Goal: Task Accomplishment & Management: Manage account settings

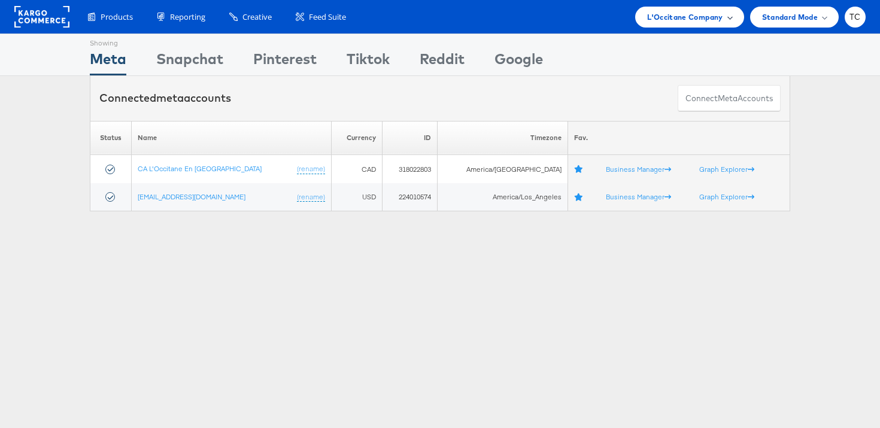
click at [693, 14] on span "L'Occitane Company" at bounding box center [684, 17] width 75 height 13
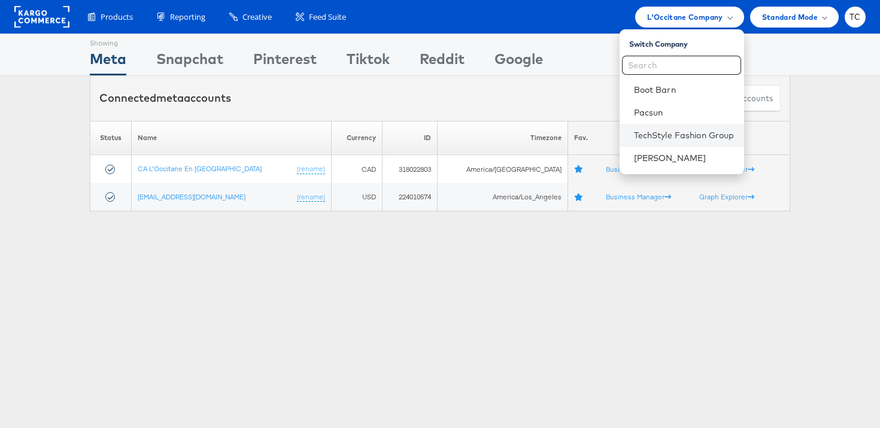
scroll to position [23, 0]
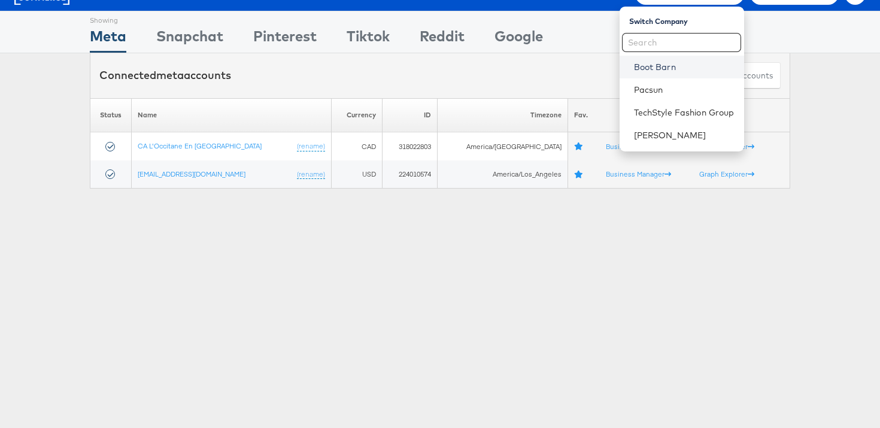
click at [677, 64] on link "Boot Barn" at bounding box center [684, 67] width 101 height 12
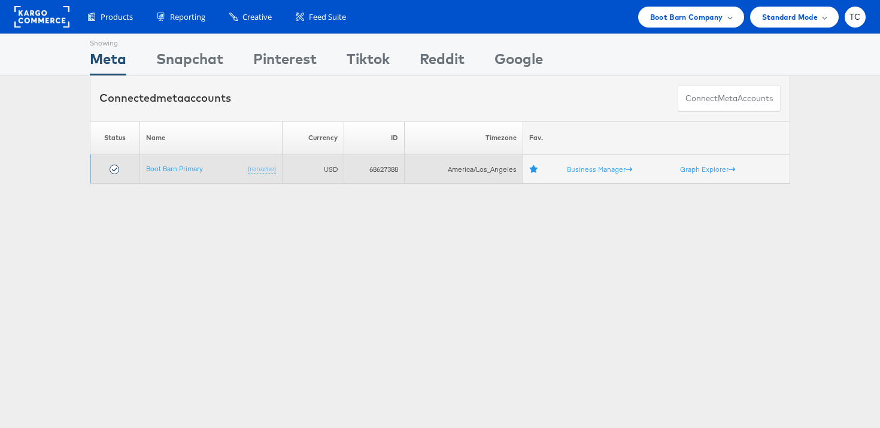
click at [174, 174] on td "Boot Barn Primary (rename)" at bounding box center [211, 169] width 143 height 29
click at [174, 162] on td "Boot Barn Primary (rename)" at bounding box center [211, 169] width 143 height 29
click at [174, 169] on link "Boot Barn Primary" at bounding box center [174, 168] width 57 height 9
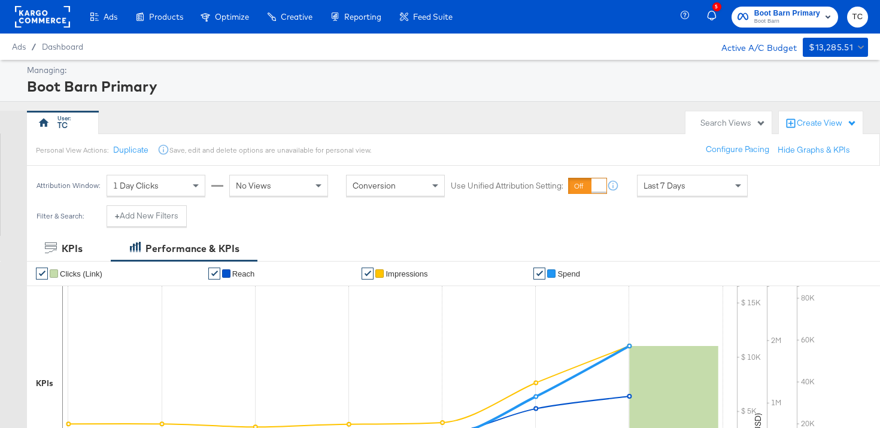
click at [725, 189] on div "Last 7 Days" at bounding box center [693, 185] width 110 height 20
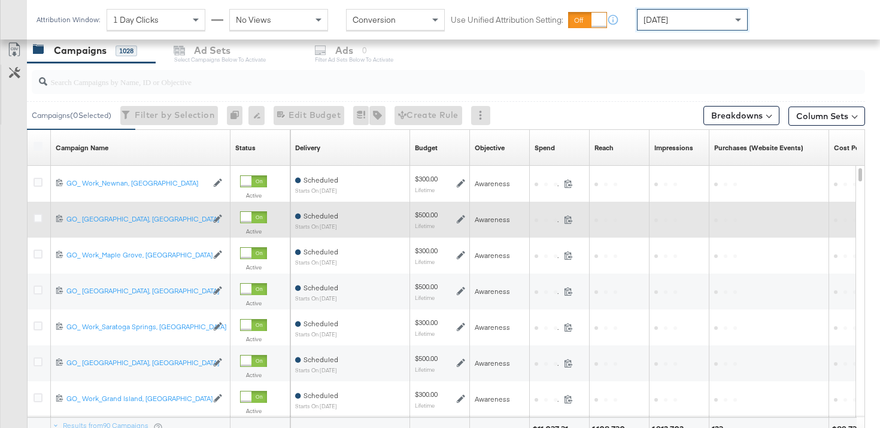
scroll to position [150, 0]
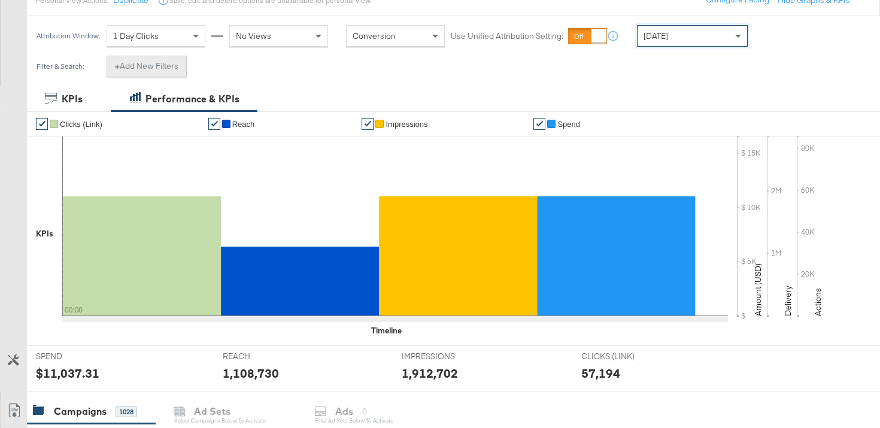
click at [131, 71] on button "+ Add New Filters" at bounding box center [147, 67] width 80 height 22
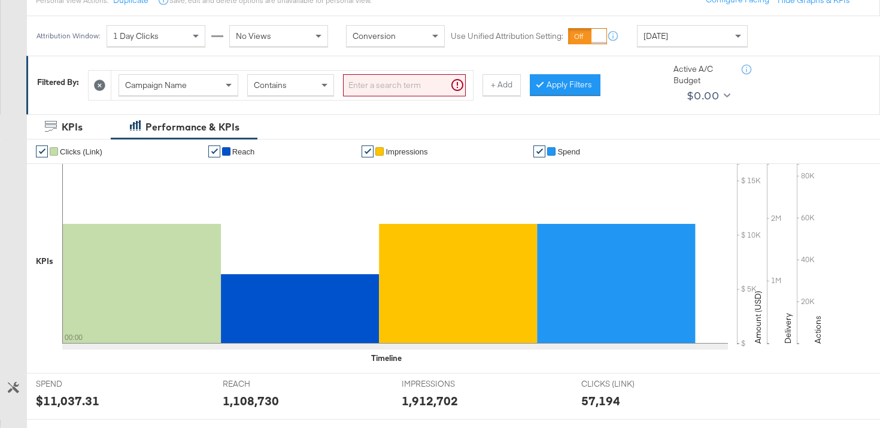
click at [199, 94] on div "Campaign Name" at bounding box center [178, 85] width 119 height 20
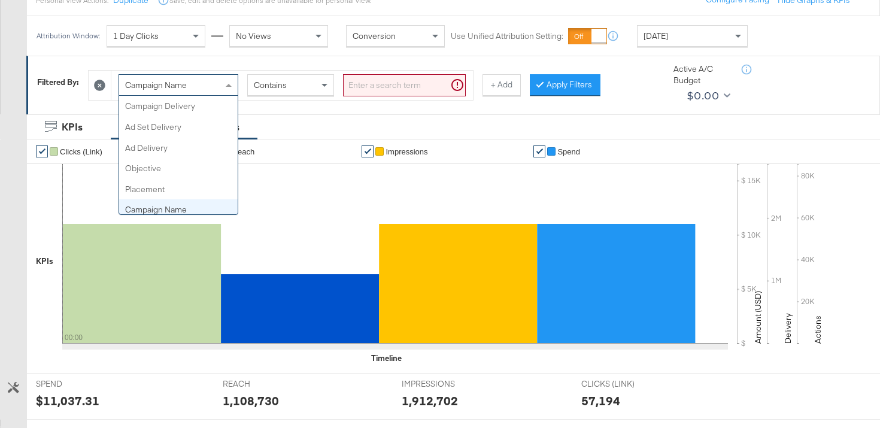
scroll to position [104, 0]
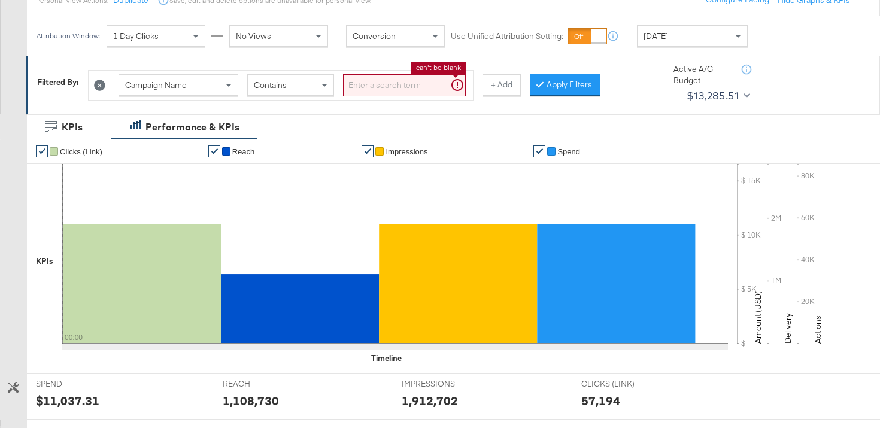
click at [358, 89] on input "search" at bounding box center [404, 85] width 123 height 22
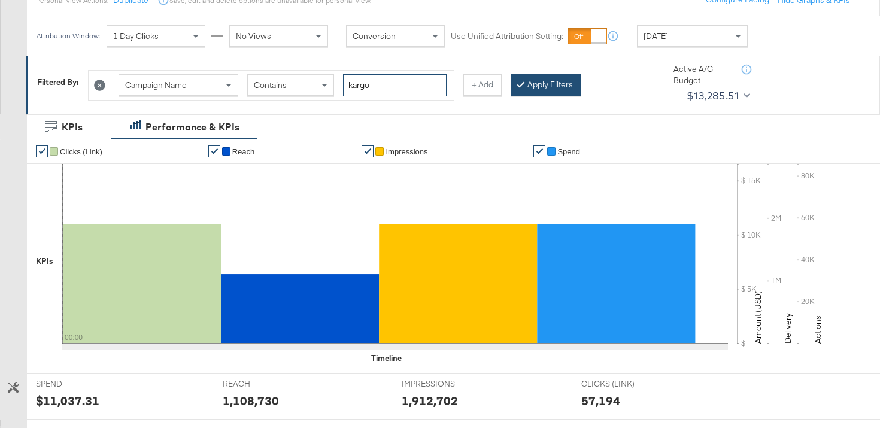
type input "kargo"
click at [555, 89] on button "Apply Filters" at bounding box center [546, 85] width 71 height 22
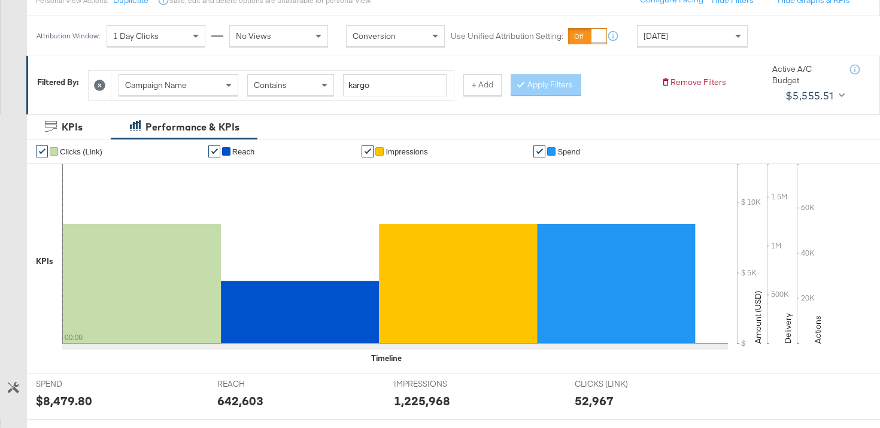
click at [184, 37] on div "1 Day Clicks" at bounding box center [156, 36] width 98 height 20
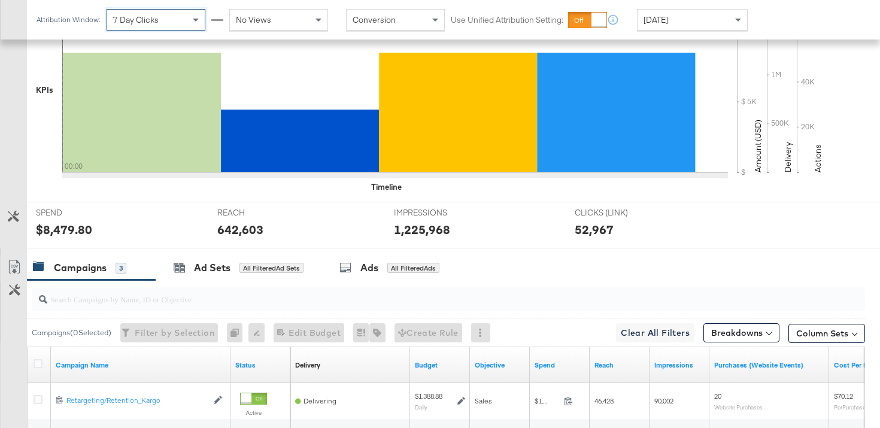
scroll to position [508, 0]
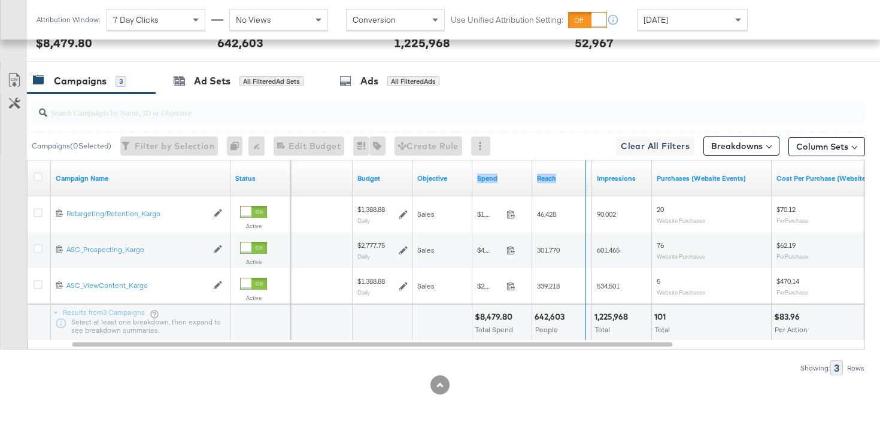
drag, startPoint x: 530, startPoint y: 191, endPoint x: 584, endPoint y: 192, distance: 53.9
click at [584, 192] on div "Delivery Sorting Unavailable Budget Objective Spend Reach Impressions Purchases…" at bounding box center [682, 178] width 898 height 36
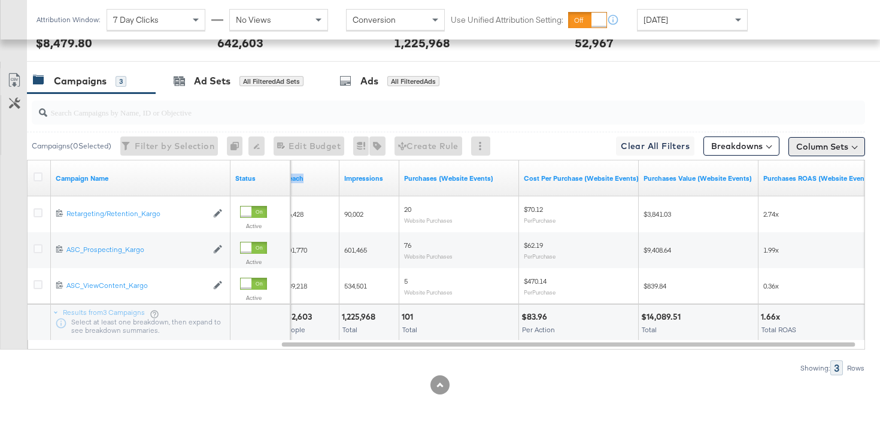
click at [844, 153] on button "Column Sets" at bounding box center [827, 146] width 77 height 19
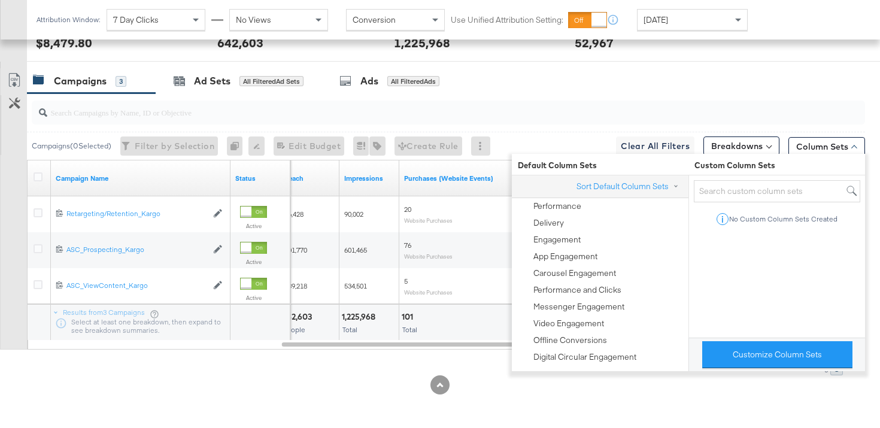
click at [410, 335] on div "101 Total" at bounding box center [458, 323] width 119 height 36
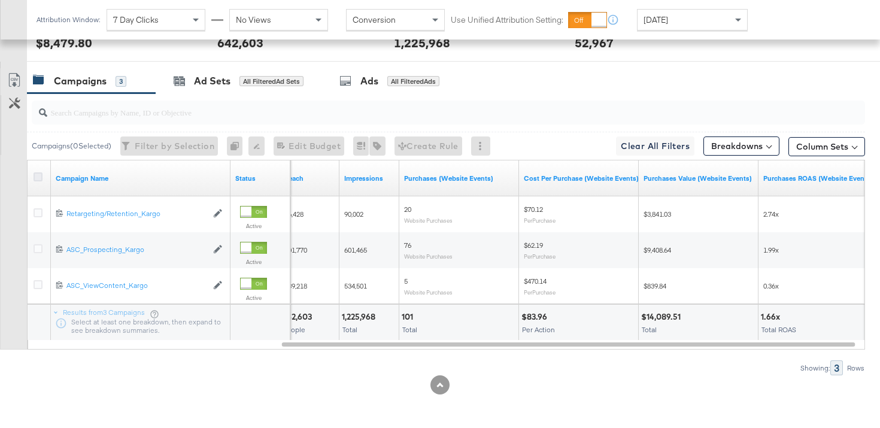
click at [40, 180] on icon at bounding box center [38, 176] width 9 height 9
click at [0, 0] on input "checkbox" at bounding box center [0, 0] width 0 height 0
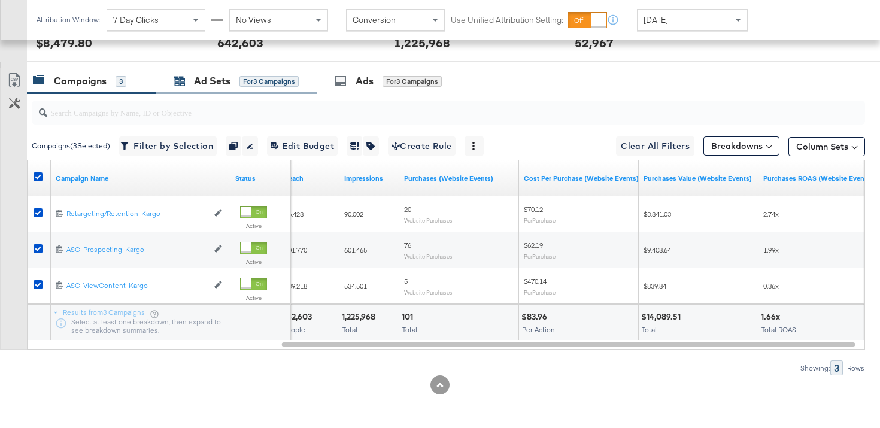
click at [233, 80] on div "Ad Sets for 3 Campaigns" at bounding box center [236, 81] width 125 height 14
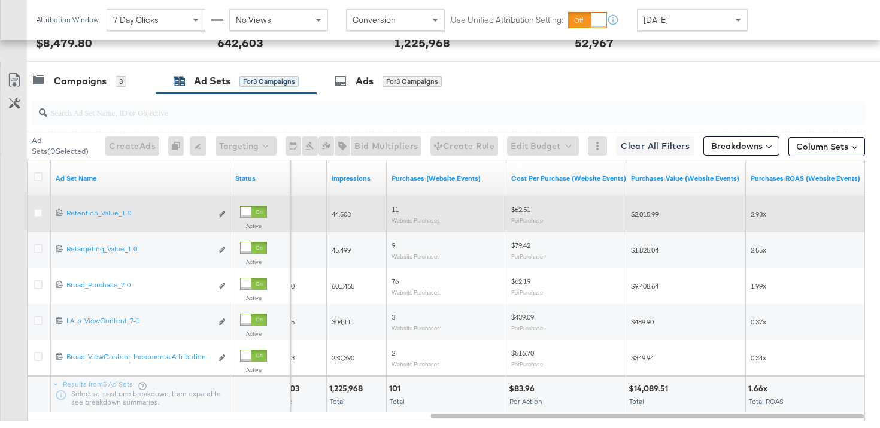
click at [851, 145] on span at bounding box center [853, 145] width 5 height 5
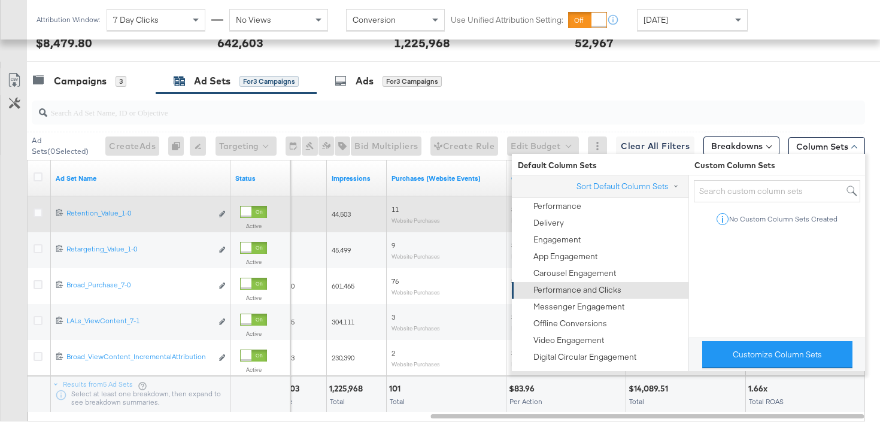
scroll to position [580, 0]
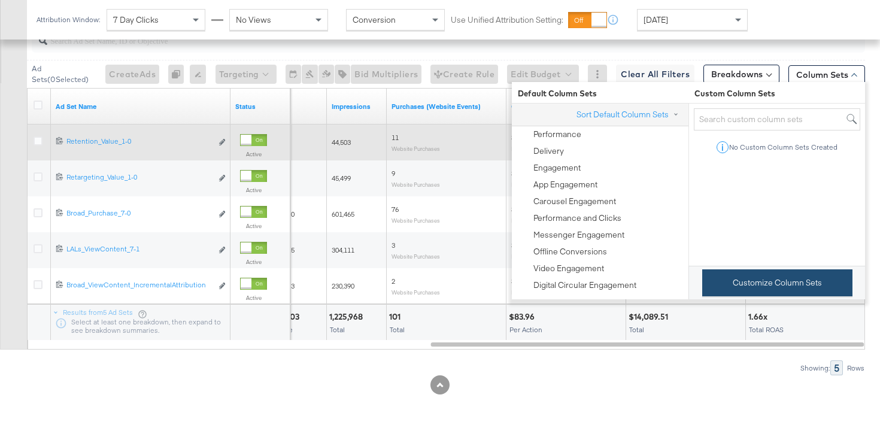
click at [747, 285] on button "Customize Column Sets" at bounding box center [777, 282] width 150 height 27
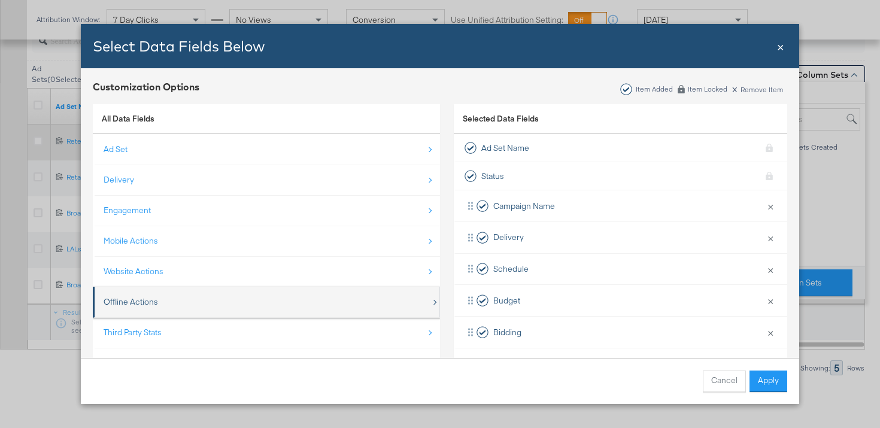
scroll to position [17, 0]
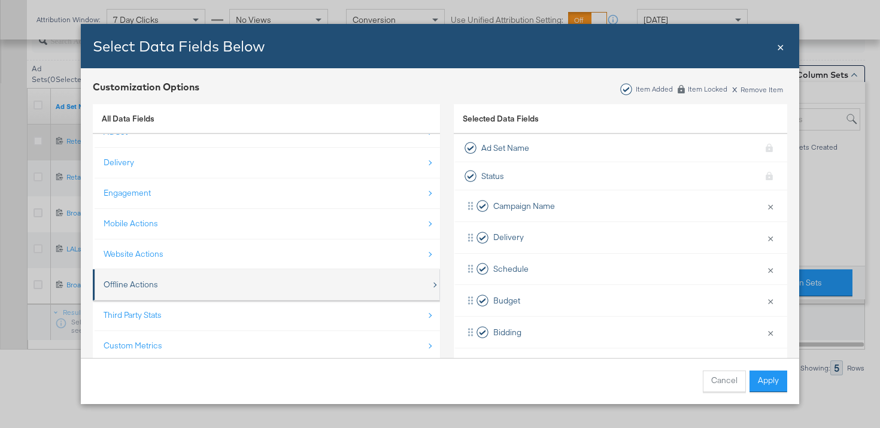
click at [246, 310] on div "Third Party Stats" at bounding box center [268, 315] width 328 height 25
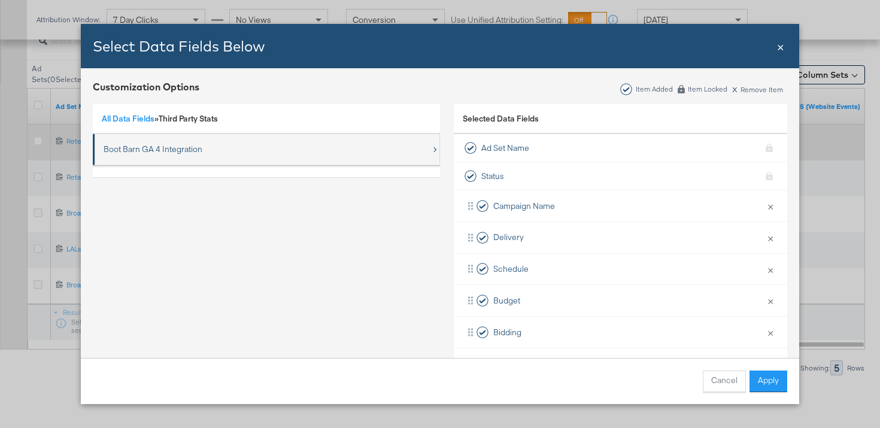
click at [163, 146] on div "Boot Barn GA 4 Integration" at bounding box center [153, 149] width 99 height 11
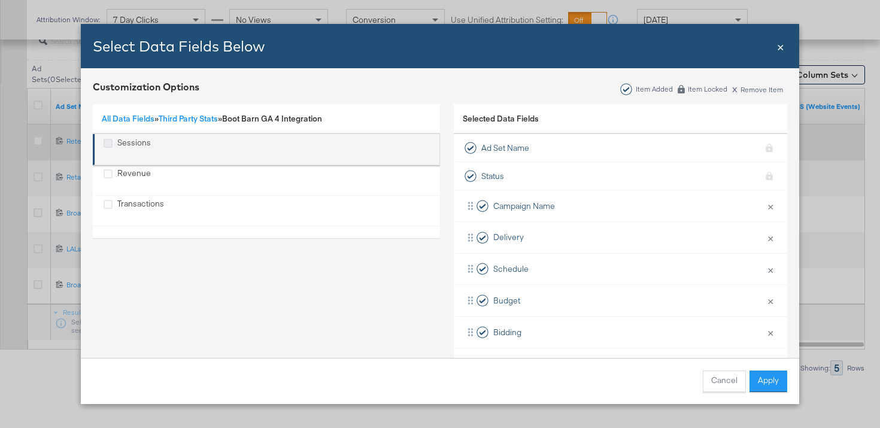
click at [109, 145] on icon "Sessions" at bounding box center [108, 143] width 9 height 9
click at [0, 0] on input "Sessions" at bounding box center [0, 0] width 0 height 0
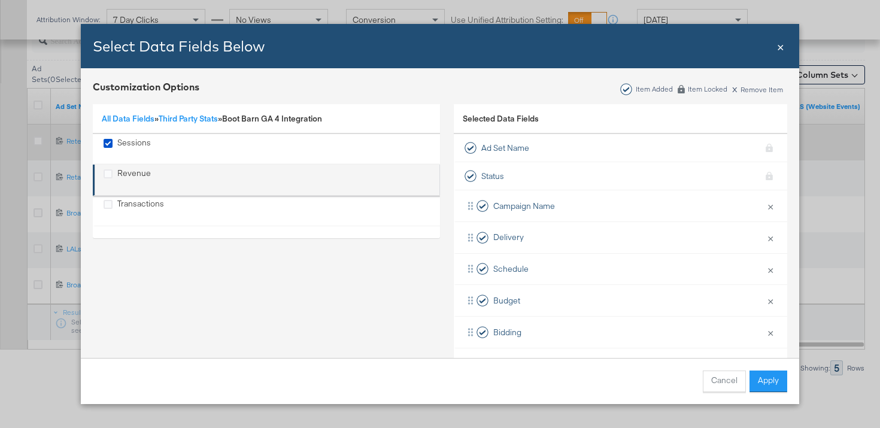
click at [108, 168] on label "Revenue" at bounding box center [108, 173] width 9 height 11
click at [0, 0] on input "Revenue" at bounding box center [0, 0] width 0 height 0
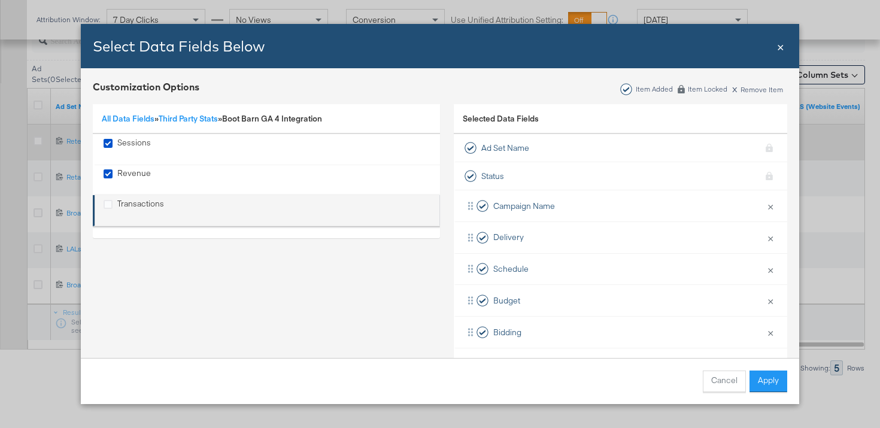
click at [108, 199] on label "Transactions" at bounding box center [108, 203] width 9 height 11
click at [0, 0] on input "Transactions" at bounding box center [0, 0] width 0 height 0
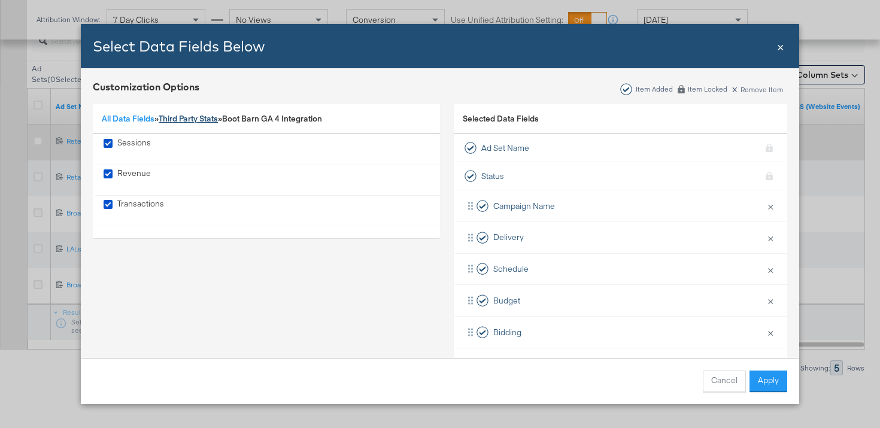
click at [201, 119] on link "Third Party Stats" at bounding box center [188, 118] width 59 height 11
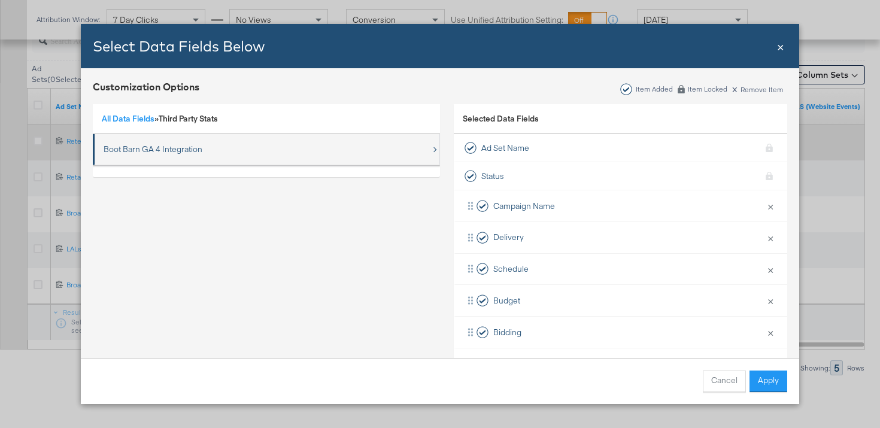
click at [186, 150] on div "Boot Barn GA 4 Integration" at bounding box center [153, 149] width 99 height 11
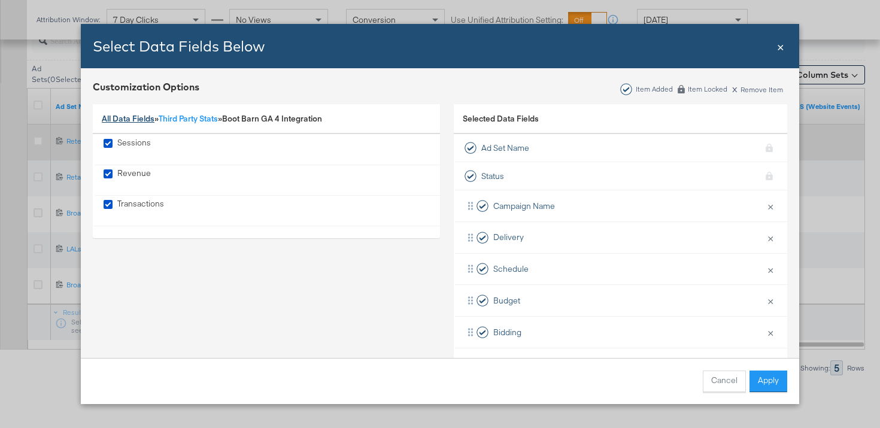
click at [143, 121] on link "All Data Fields" at bounding box center [128, 118] width 53 height 11
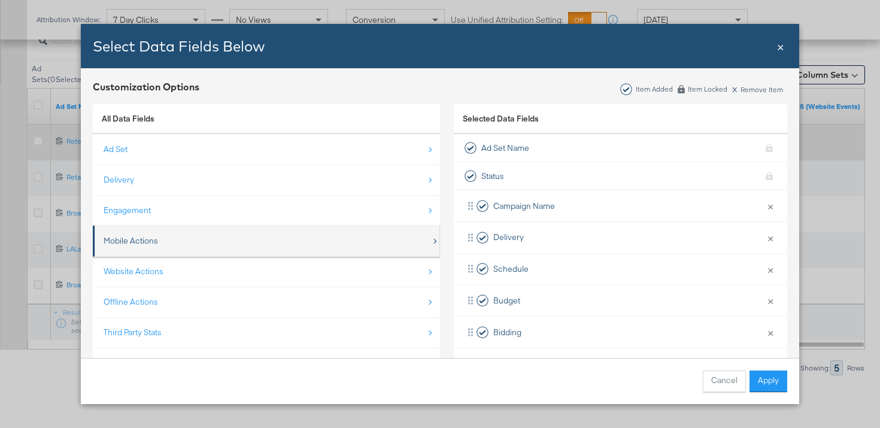
scroll to position [17, 0]
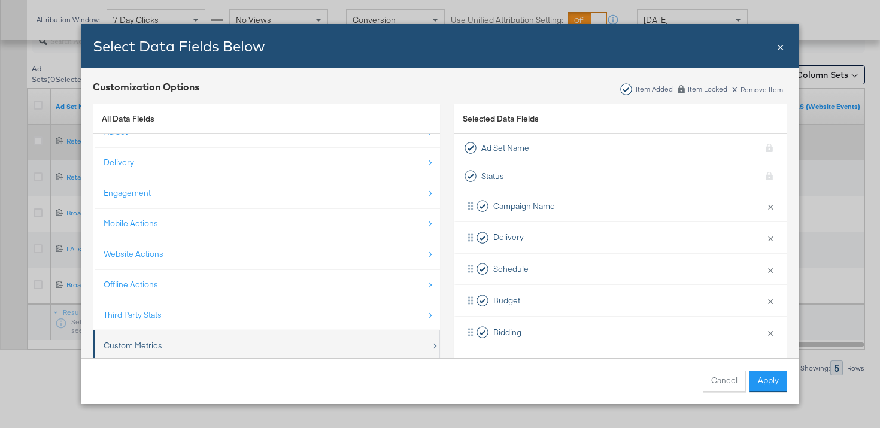
click at [184, 348] on div "Custom Metrics" at bounding box center [268, 345] width 328 height 25
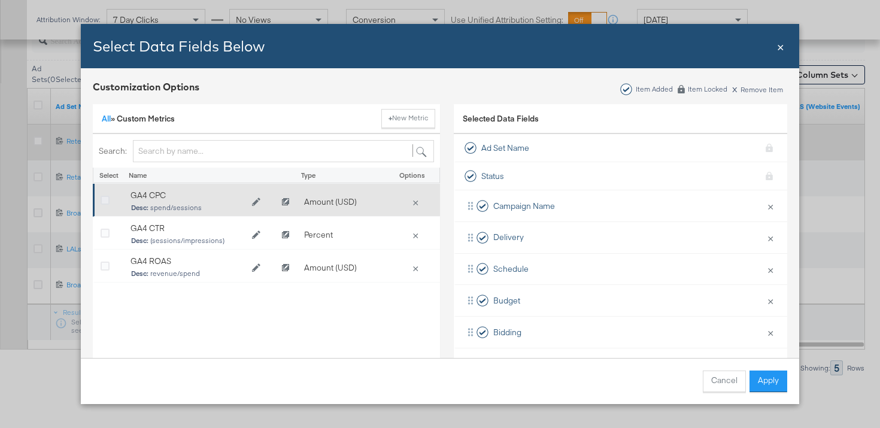
click at [105, 198] on icon "Bulk Add Locations Modal" at bounding box center [105, 200] width 9 height 9
click at [0, 0] on input "Bulk Add Locations Modal" at bounding box center [0, 0] width 0 height 0
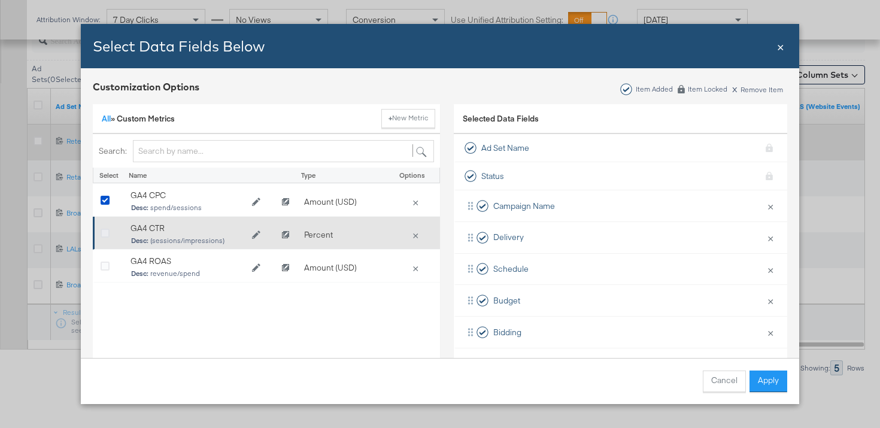
click at [105, 231] on icon "Bulk Add Locations Modal" at bounding box center [105, 233] width 9 height 9
click at [0, 0] on input "Bulk Add Locations Modal" at bounding box center [0, 0] width 0 height 0
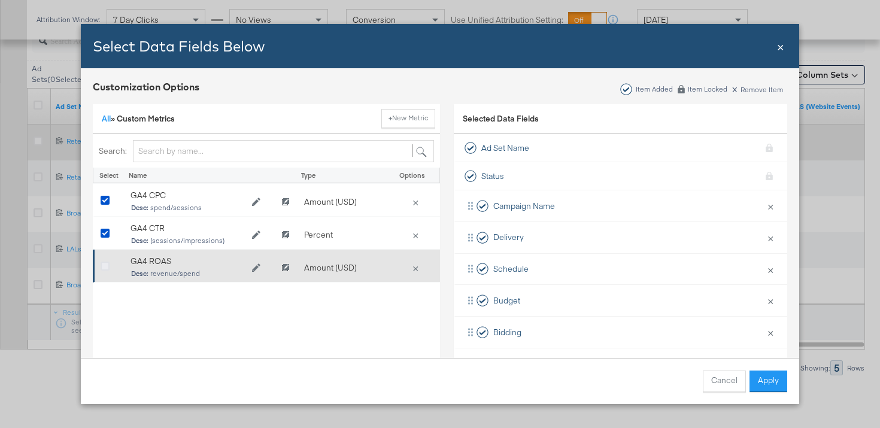
click at [105, 266] on icon "Bulk Add Locations Modal" at bounding box center [105, 266] width 9 height 9
click at [0, 0] on input "Bulk Add Locations Modal" at bounding box center [0, 0] width 0 height 0
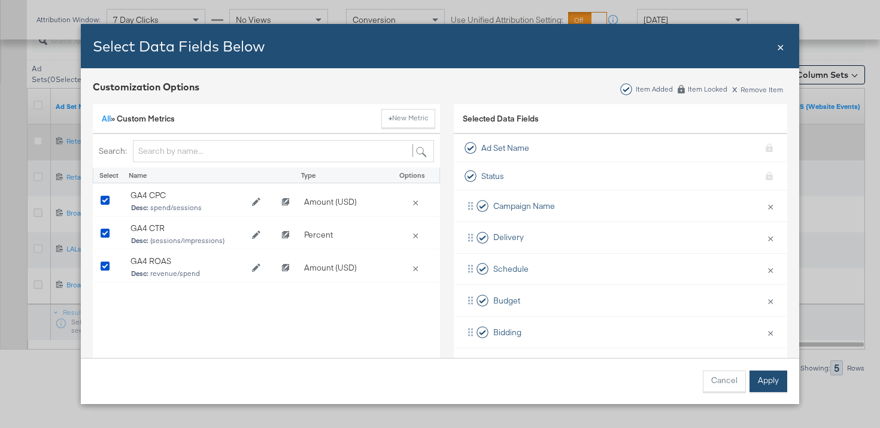
click at [770, 389] on button "Apply" at bounding box center [769, 382] width 38 height 22
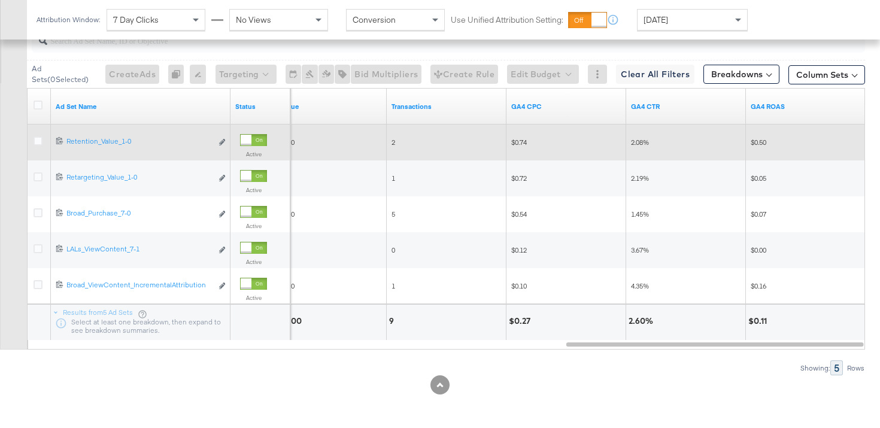
scroll to position [0, 0]
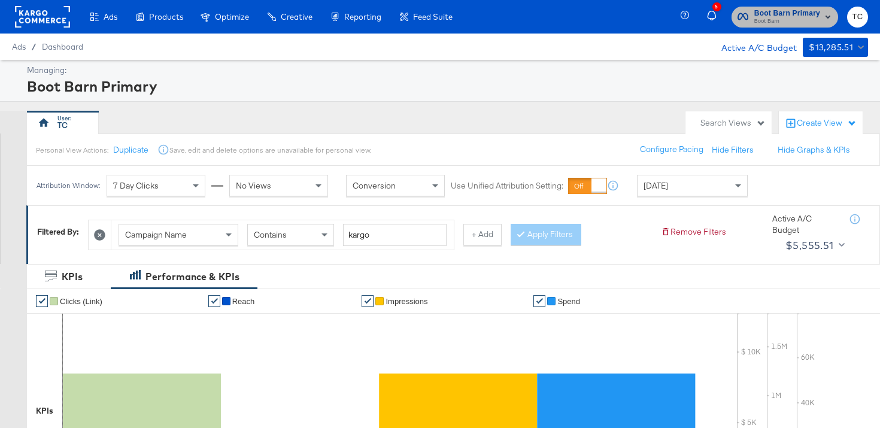
click at [759, 14] on span "Boot Barn Primary" at bounding box center [787, 13] width 66 height 13
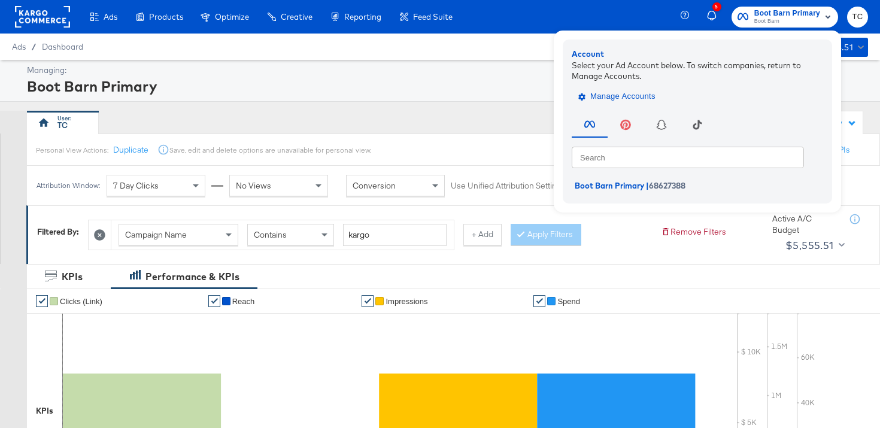
click at [647, 99] on span "Manage Accounts" at bounding box center [618, 97] width 75 height 14
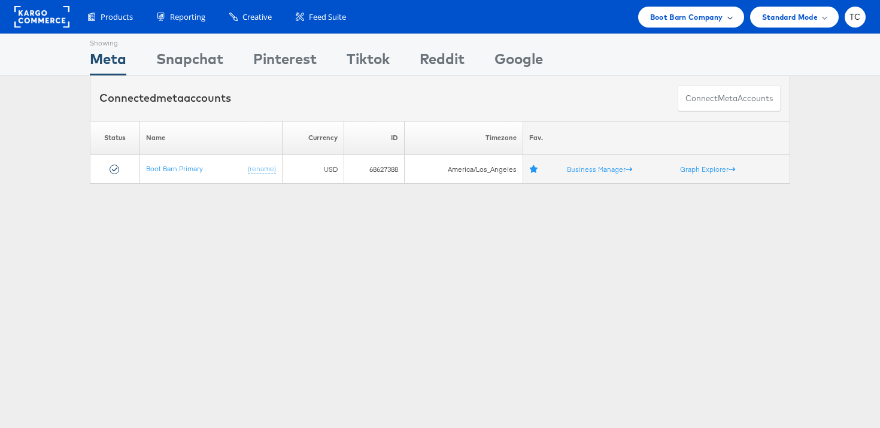
click at [709, 18] on span "Boot Barn Company" at bounding box center [686, 17] width 73 height 13
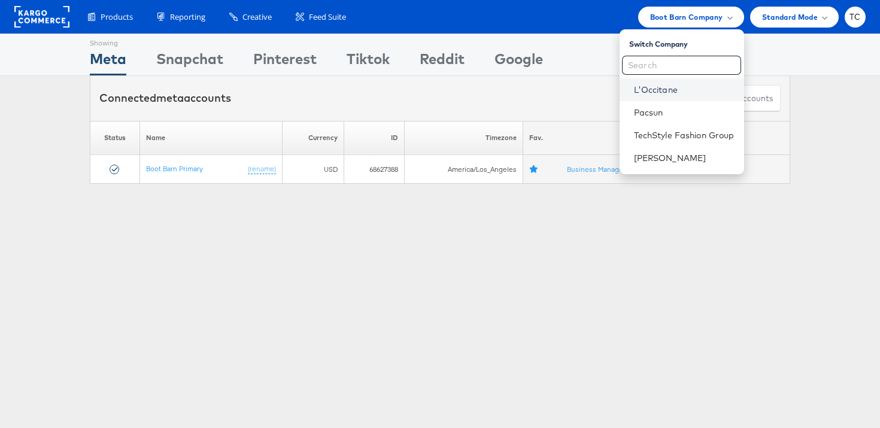
click at [666, 89] on link "L'Occitane" at bounding box center [684, 90] width 101 height 12
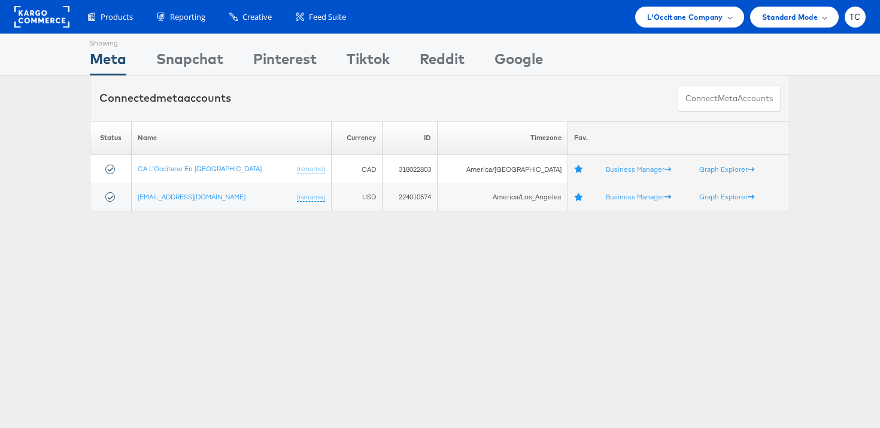
click at [213, 307] on div "Showing Meta Showing Snapchat Showing Pinterest Showing Tiktok Showing Reddit S…" at bounding box center [440, 333] width 880 height 599
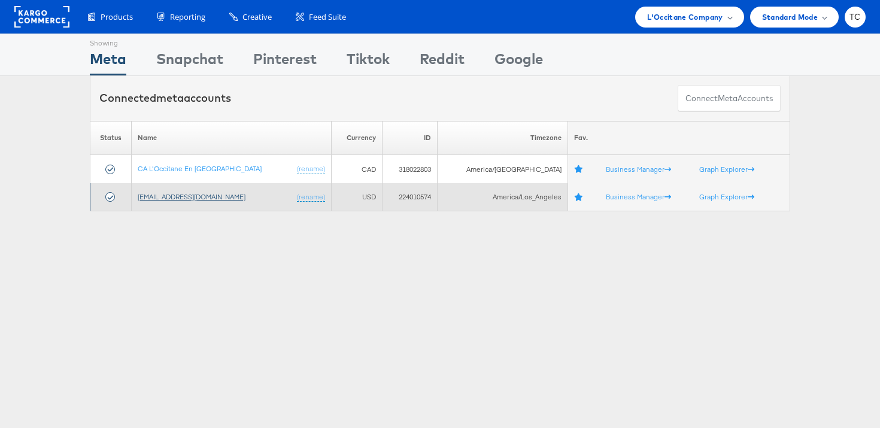
click at [183, 192] on link "[EMAIL_ADDRESS][DOMAIN_NAME]" at bounding box center [192, 196] width 108 height 9
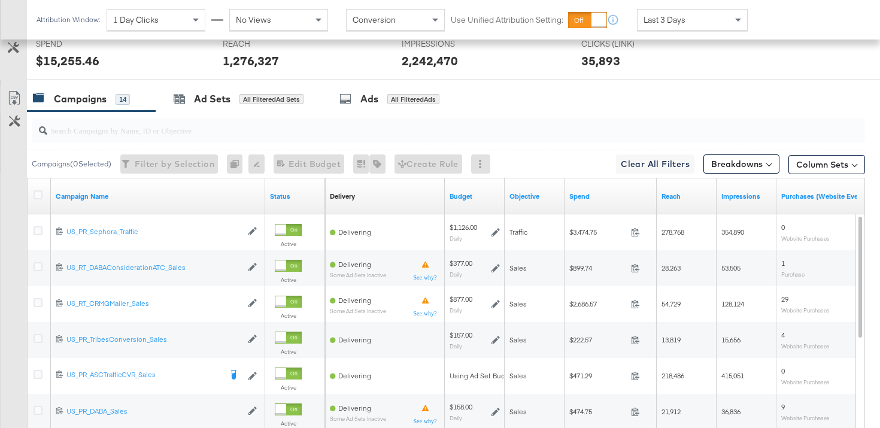
scroll to position [520, 0]
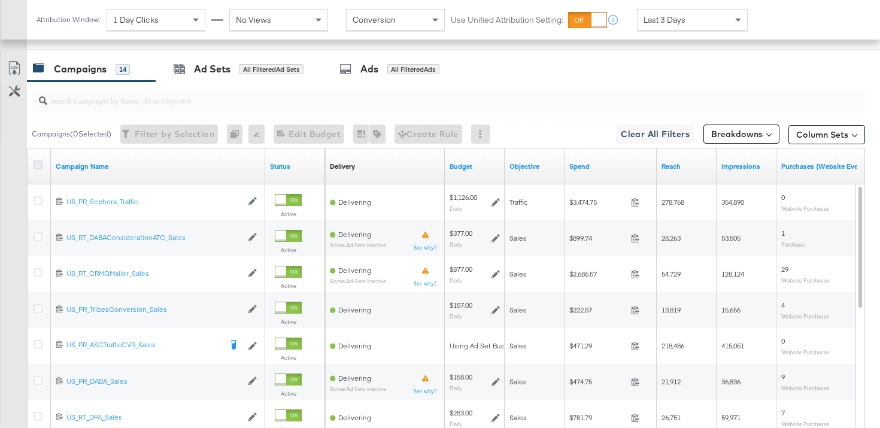
click at [37, 161] on icon at bounding box center [38, 164] width 9 height 9
click at [0, 0] on input "checkbox" at bounding box center [0, 0] width 0 height 0
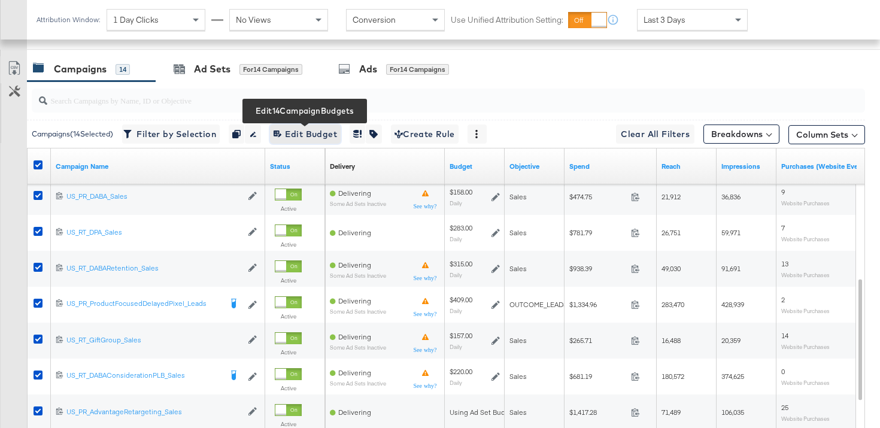
click at [317, 131] on span "Edit 14 Campaign Budgets Edit Budget" at bounding box center [305, 134] width 63 height 15
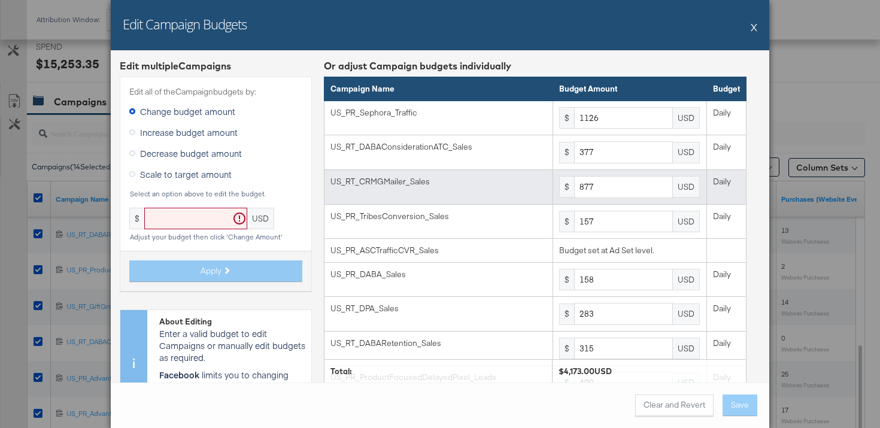
scroll to position [11, 0]
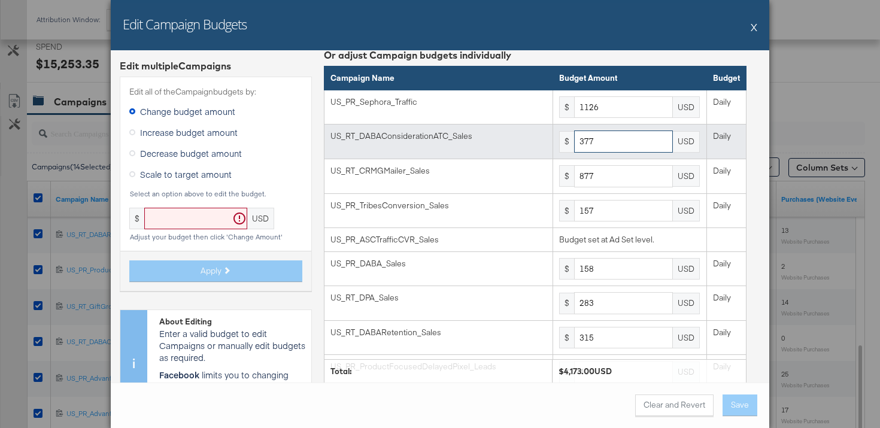
click at [608, 138] on input "377" at bounding box center [623, 142] width 99 height 22
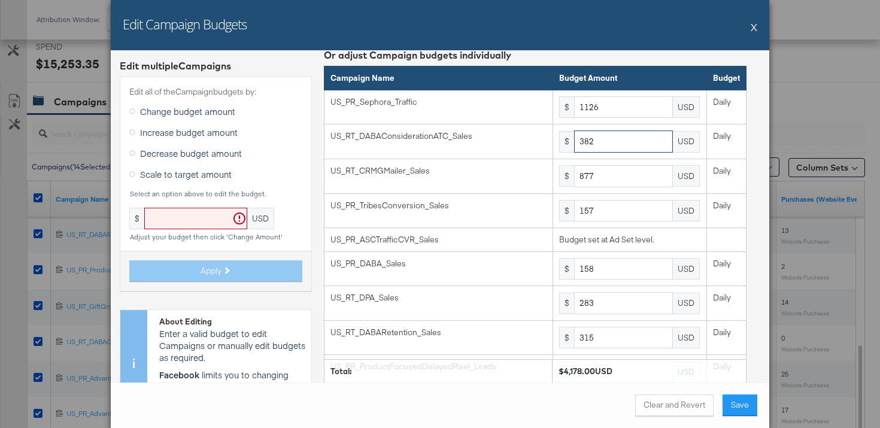
type input "382"
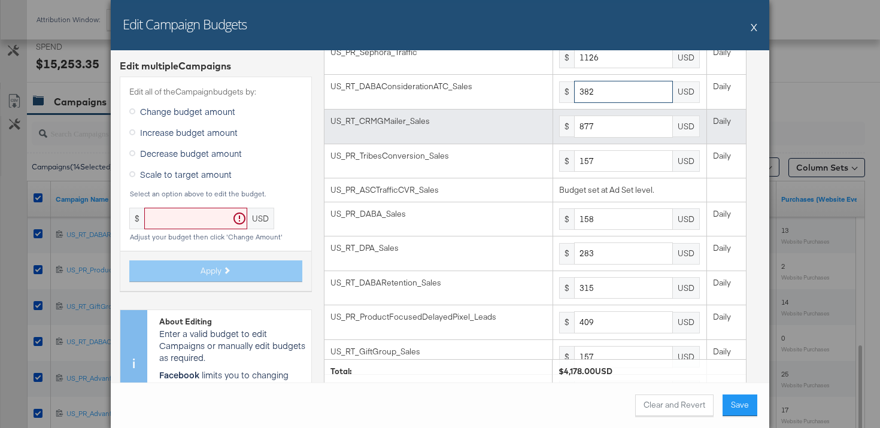
scroll to position [78, 0]
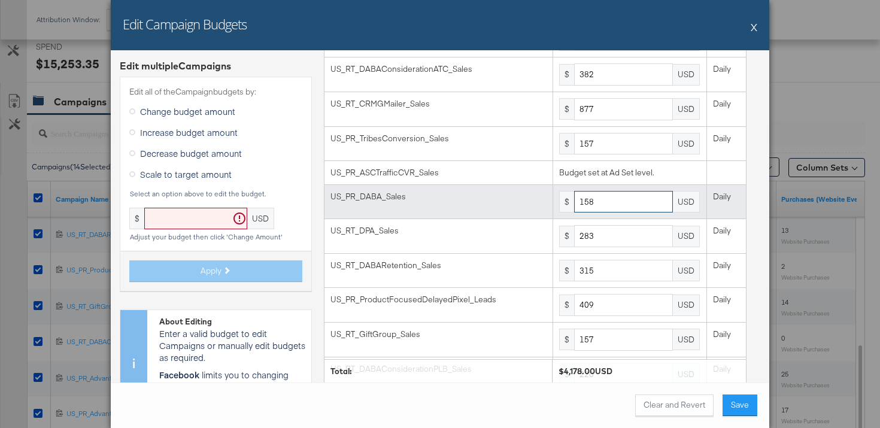
click at [619, 204] on input "158" at bounding box center [623, 202] width 99 height 22
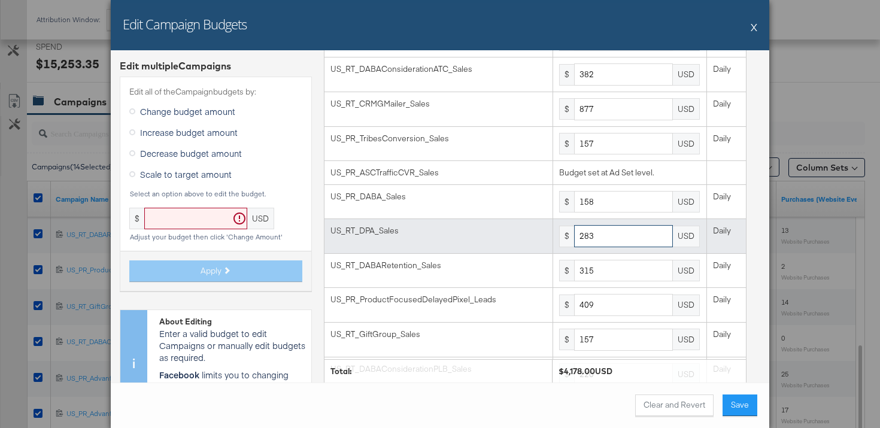
click at [621, 237] on input "283" at bounding box center [623, 236] width 99 height 22
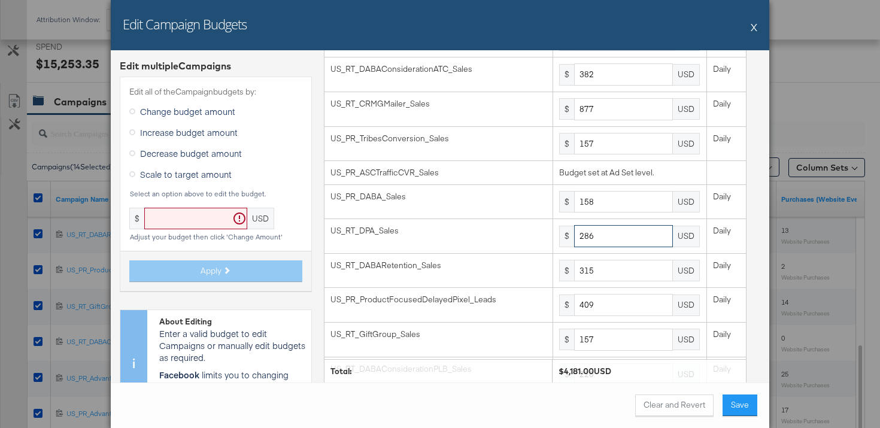
type input "286"
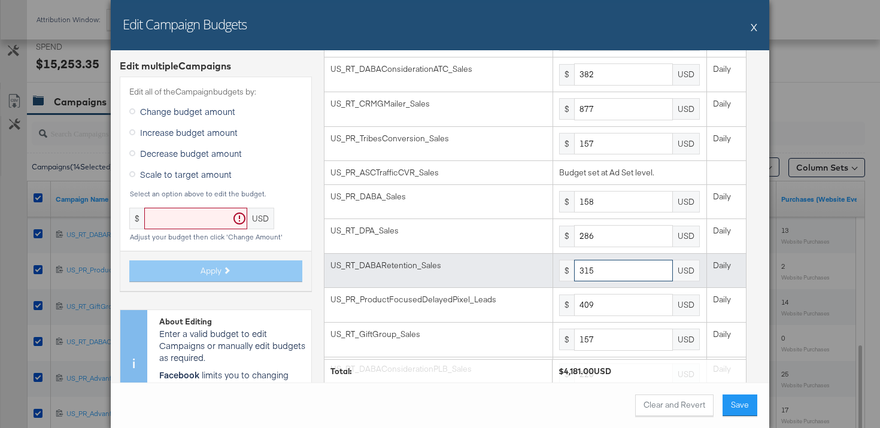
click at [620, 265] on input "315" at bounding box center [623, 271] width 99 height 22
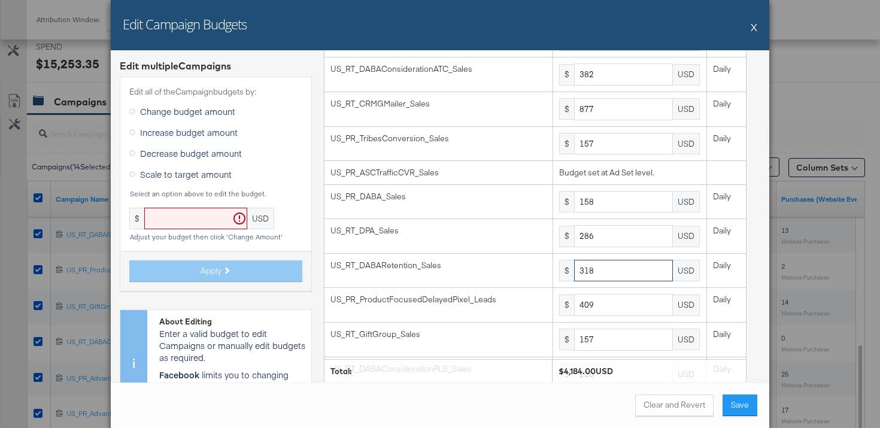
type input "318"
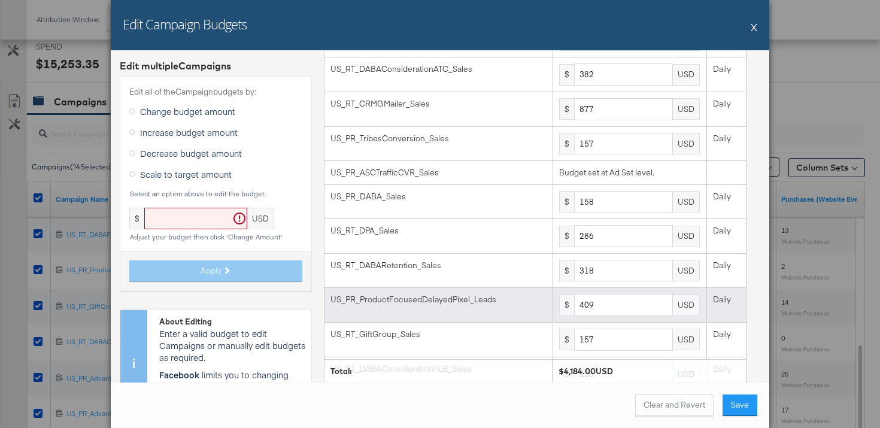
click at [620, 317] on td "$ 409 USD" at bounding box center [630, 305] width 154 height 35
click at [620, 310] on input "409" at bounding box center [623, 305] width 99 height 22
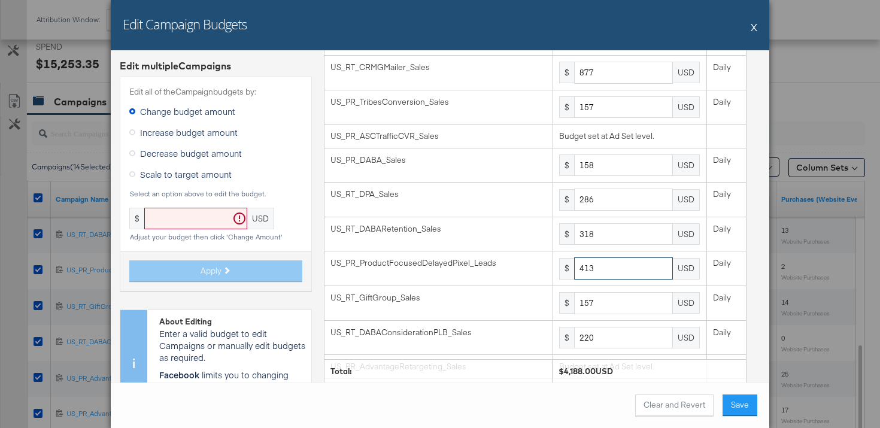
type input "413"
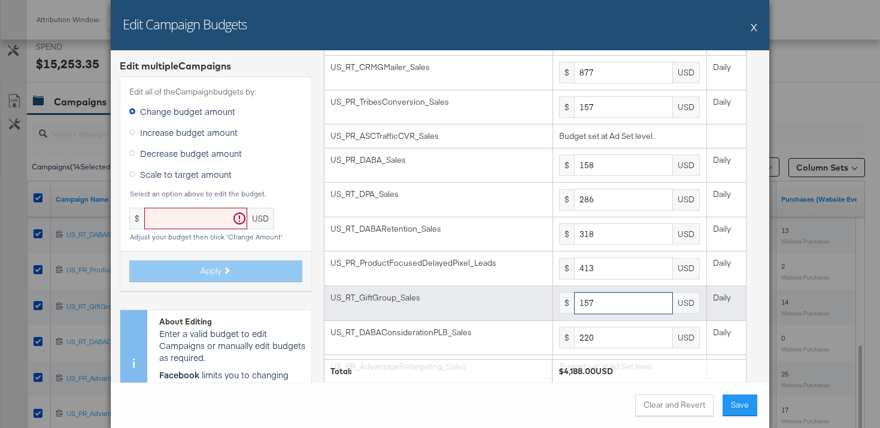
click at [611, 306] on input "157" at bounding box center [623, 303] width 99 height 22
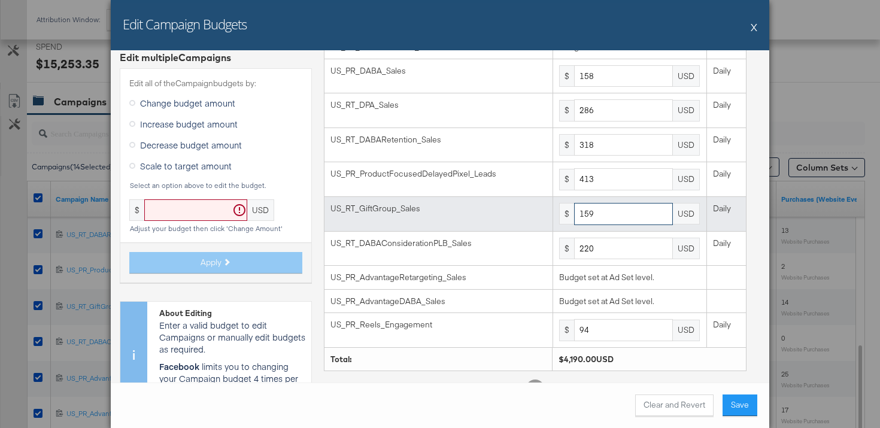
scroll to position [207, 0]
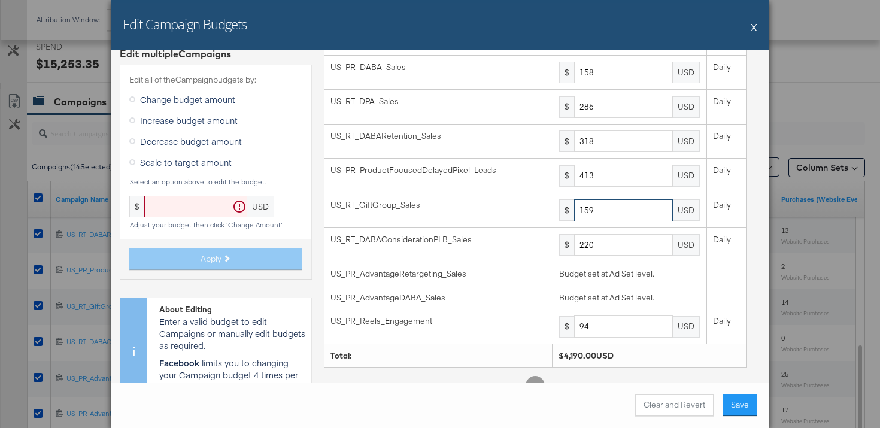
type input "159"
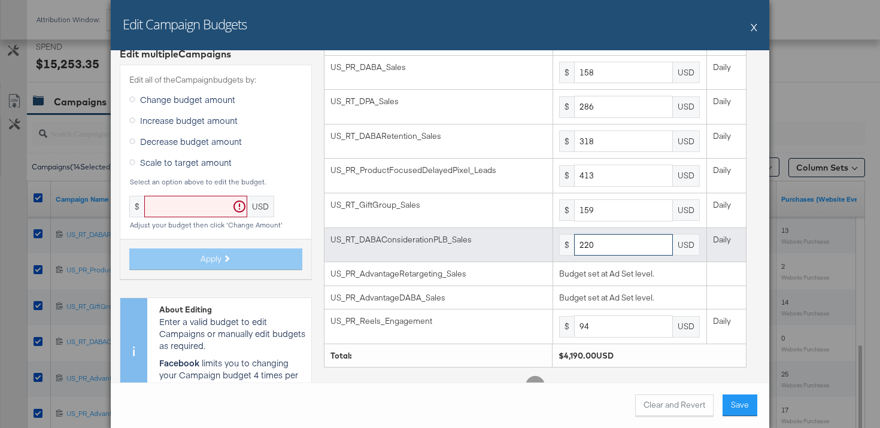
click at [621, 247] on input "220" at bounding box center [623, 245] width 99 height 22
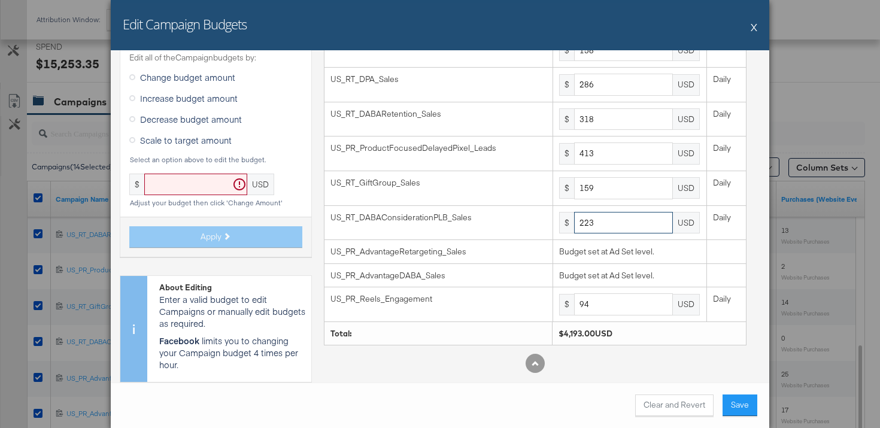
type input "223"
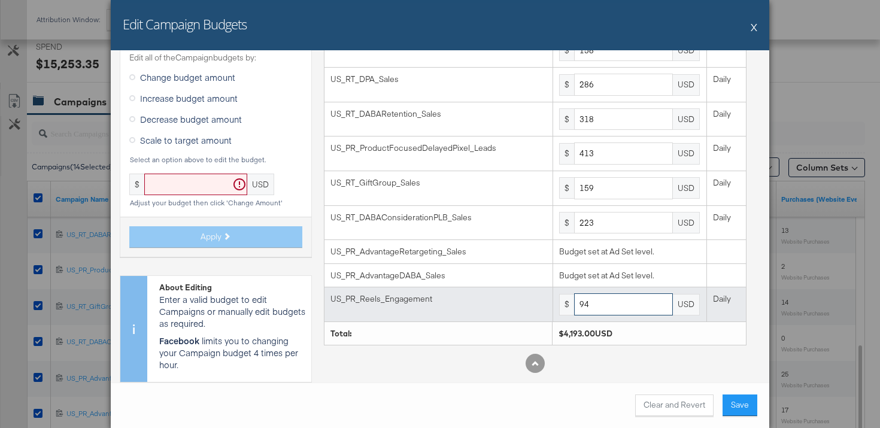
click at [599, 303] on input "94" at bounding box center [623, 304] width 99 height 22
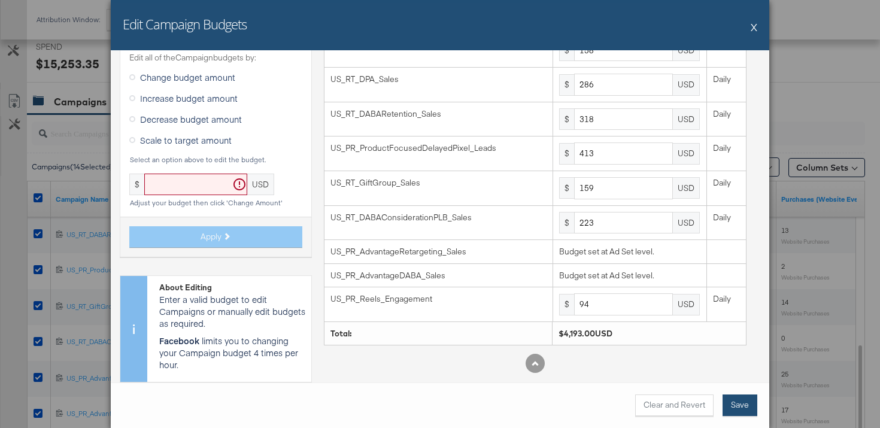
click at [753, 407] on button "Save" at bounding box center [740, 406] width 35 height 22
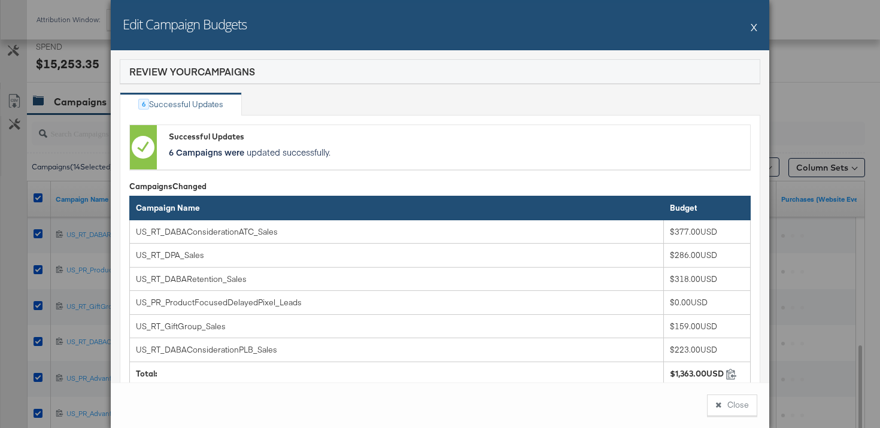
click at [751, 405] on button "Close" at bounding box center [732, 406] width 50 height 22
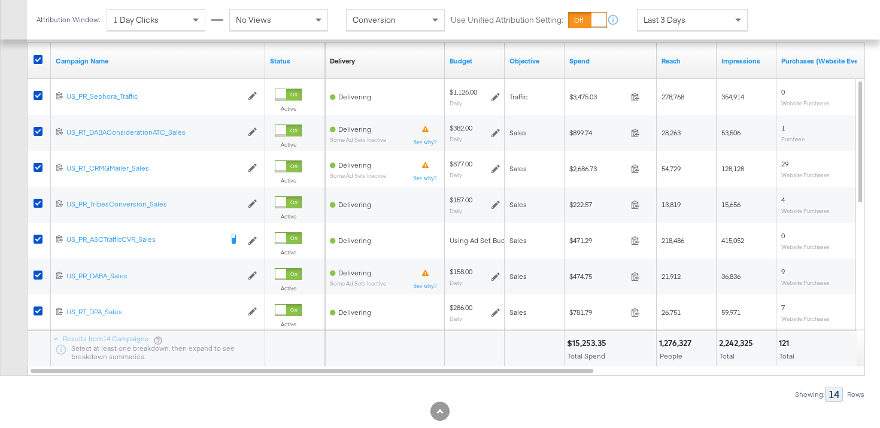
scroll to position [605, 0]
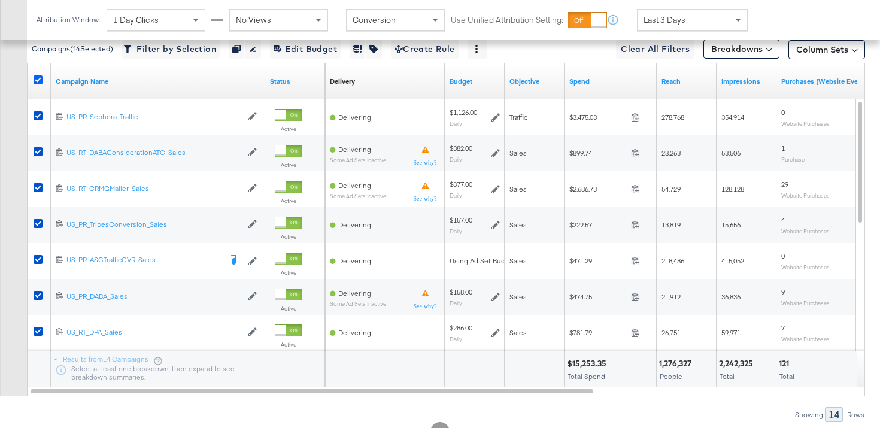
click at [40, 79] on icon at bounding box center [38, 79] width 9 height 9
click at [0, 0] on input "checkbox" at bounding box center [0, 0] width 0 height 0
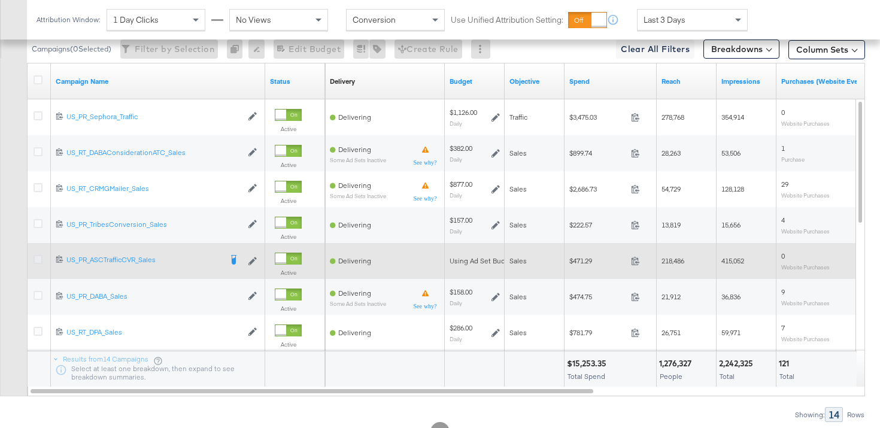
click at [41, 256] on icon at bounding box center [38, 259] width 9 height 9
click at [0, 0] on input "checkbox" at bounding box center [0, 0] width 0 height 0
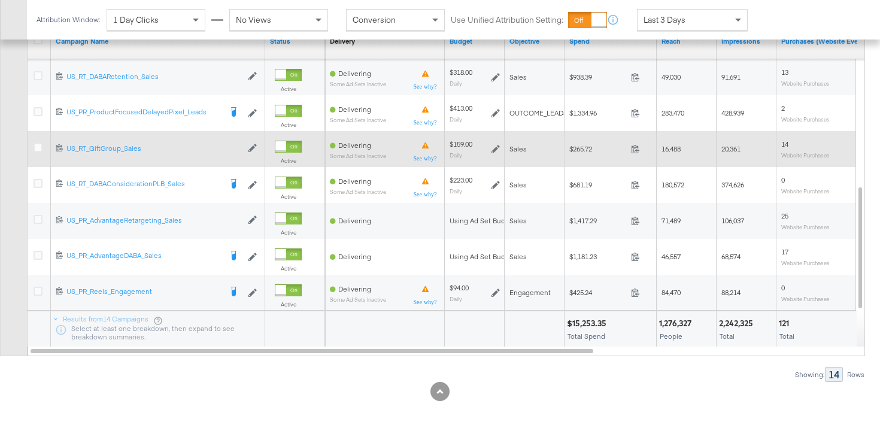
scroll to position [651, 0]
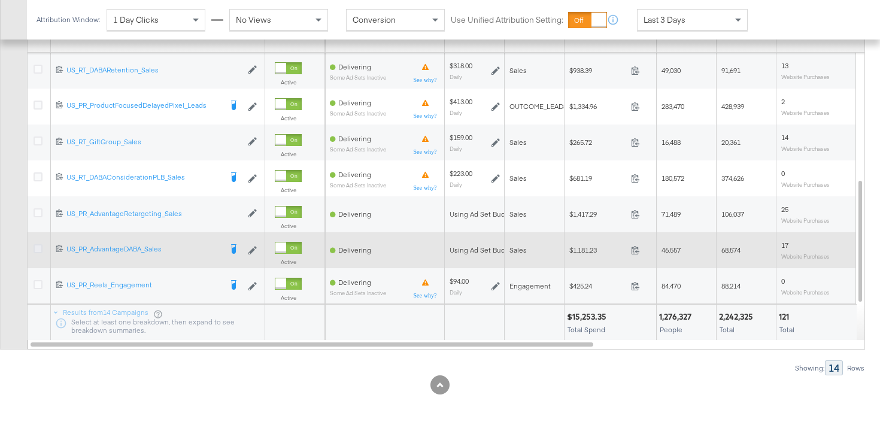
click at [35, 244] on icon at bounding box center [38, 248] width 9 height 9
click at [0, 0] on input "checkbox" at bounding box center [0, 0] width 0 height 0
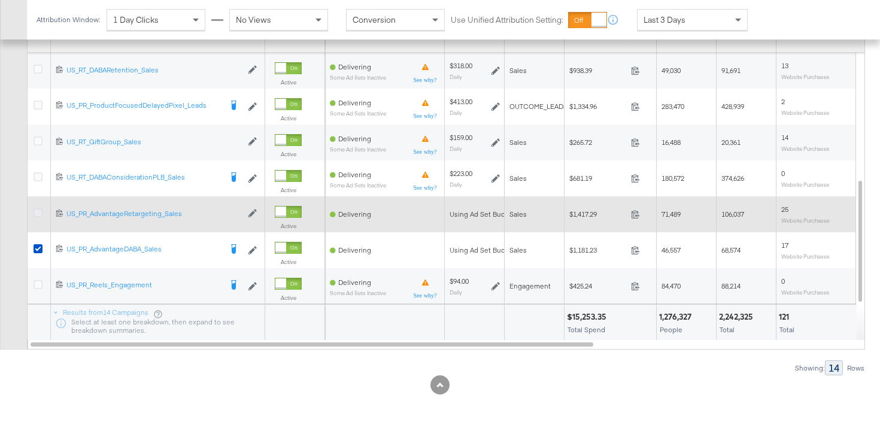
click at [37, 213] on icon at bounding box center [38, 212] width 9 height 9
click at [0, 0] on input "checkbox" at bounding box center [0, 0] width 0 height 0
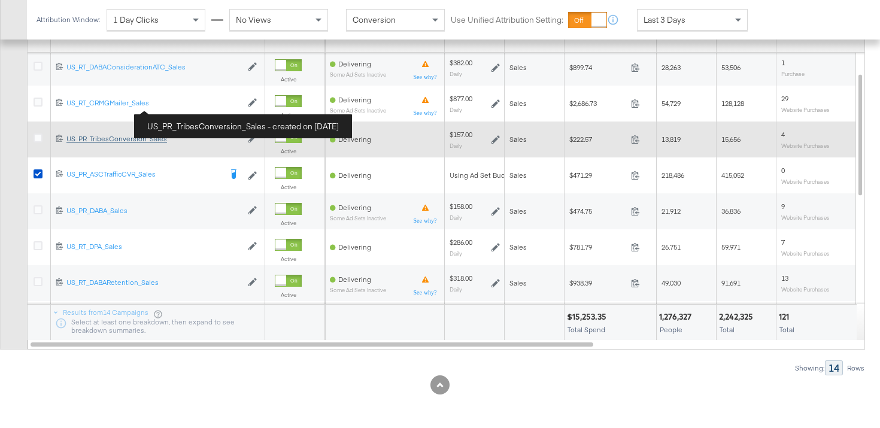
scroll to position [462, 0]
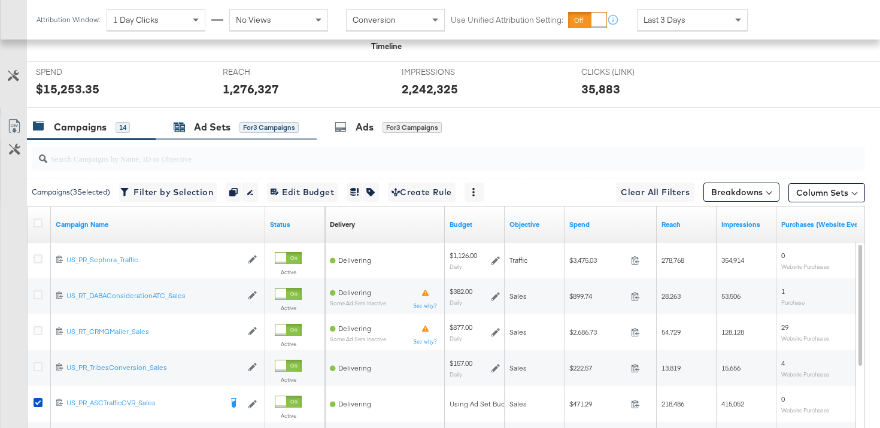
click at [199, 123] on div "Ad Sets" at bounding box center [212, 127] width 37 height 14
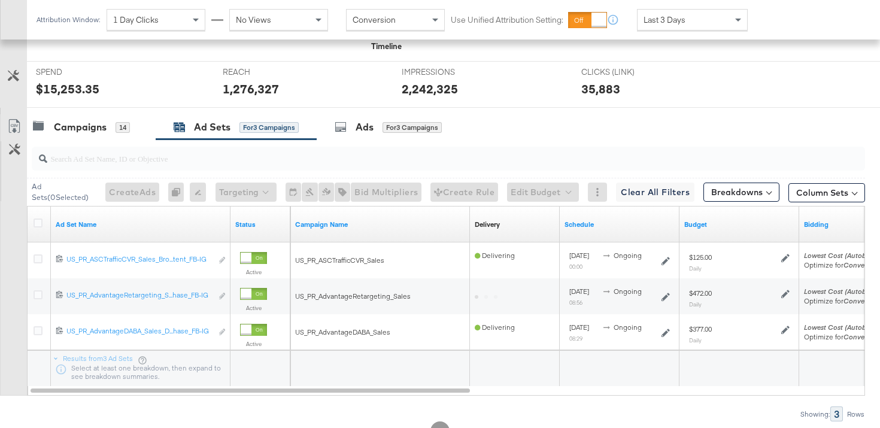
click at [40, 227] on div at bounding box center [40, 225] width 13 height 12
click at [40, 222] on icon at bounding box center [38, 223] width 9 height 9
click at [0, 0] on input "checkbox" at bounding box center [0, 0] width 0 height 0
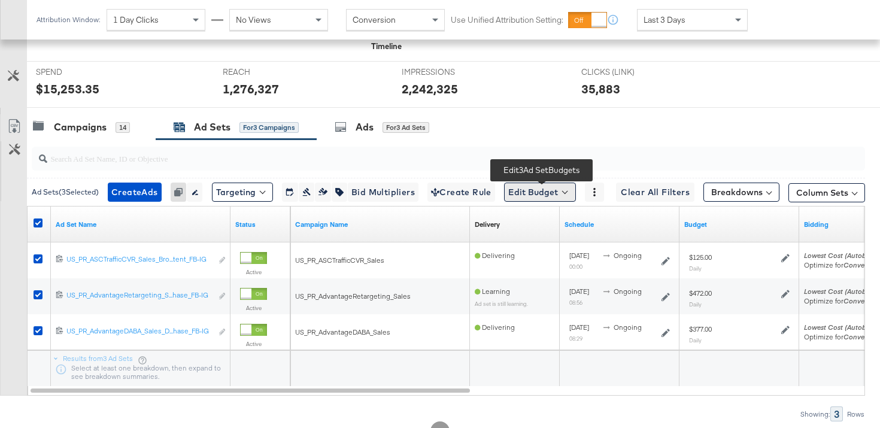
click at [537, 193] on button "Edit Budget" at bounding box center [540, 192] width 72 height 19
click at [546, 223] on span "Edit Ad Set Budget" at bounding box center [544, 224] width 68 height 16
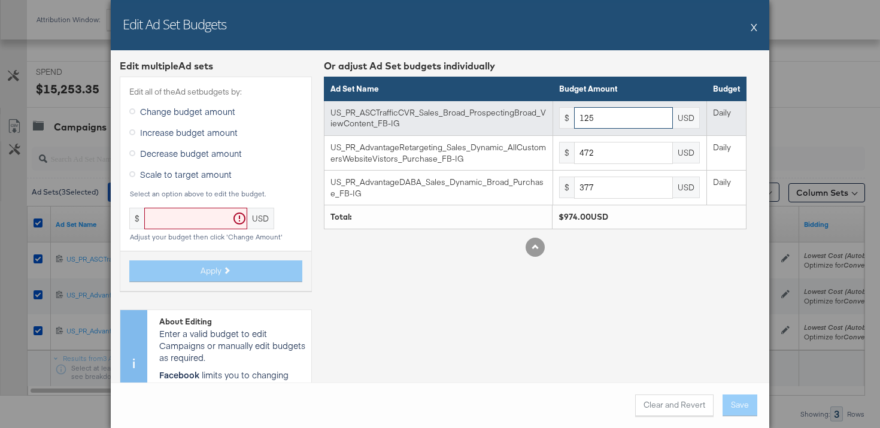
click at [610, 118] on input "125" at bounding box center [623, 118] width 99 height 22
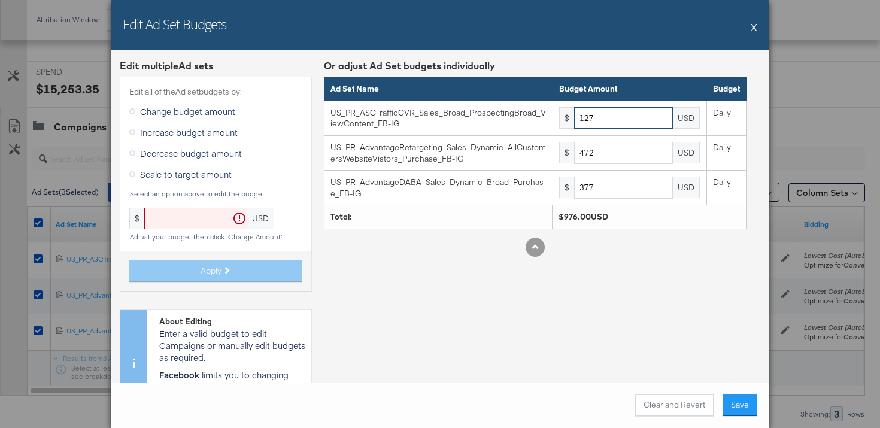
type input "127"
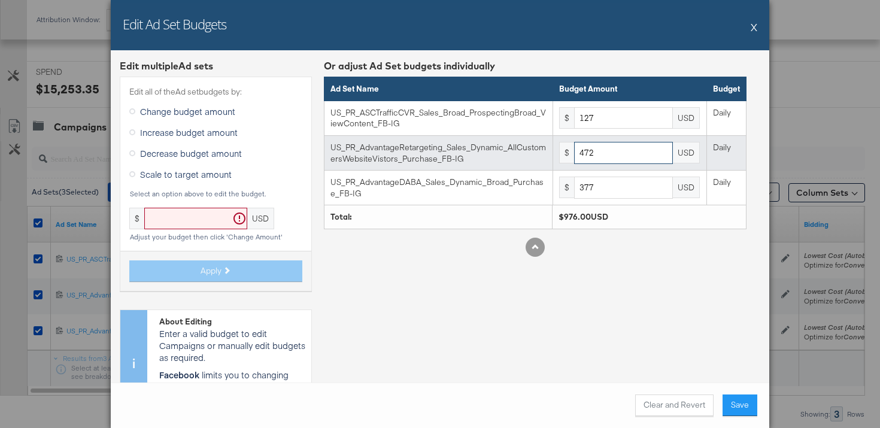
click at [611, 145] on input "472" at bounding box center [623, 153] width 99 height 22
click at [613, 151] on input "472" at bounding box center [623, 153] width 99 height 22
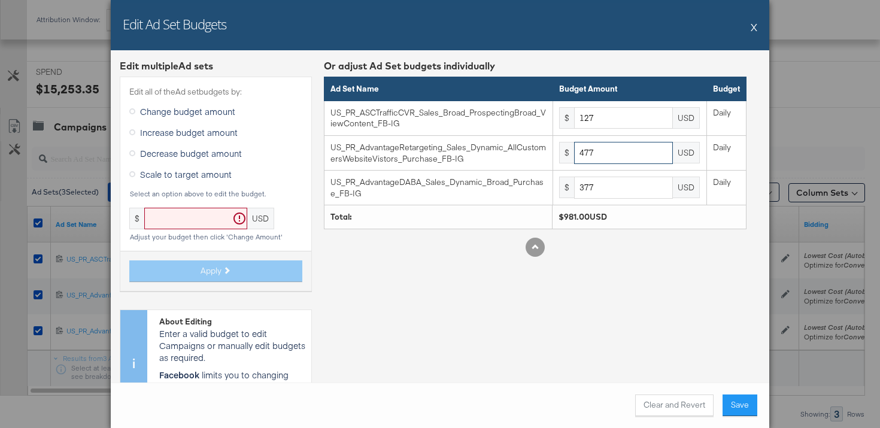
type input "477"
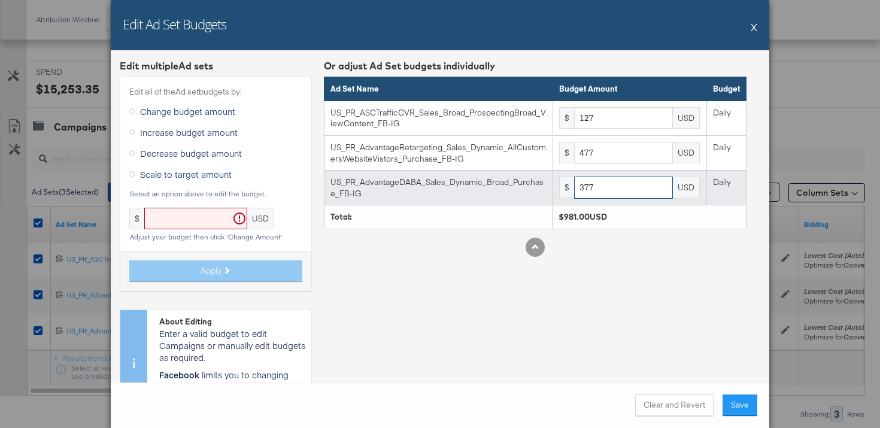
click at [603, 196] on input "377" at bounding box center [623, 188] width 99 height 22
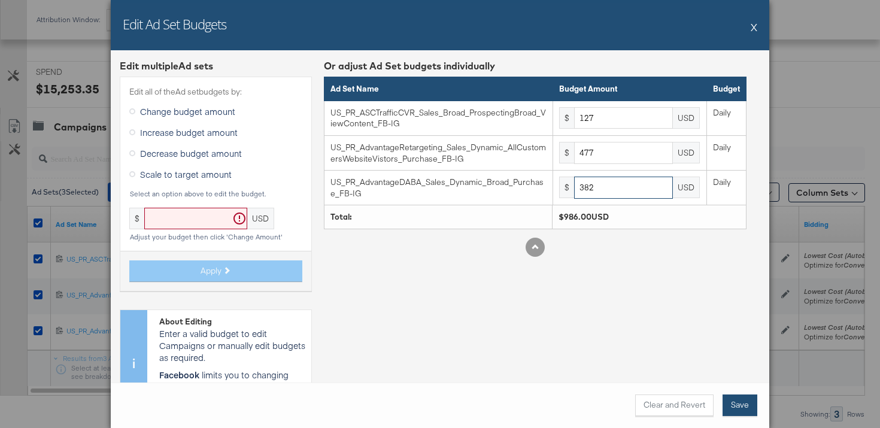
type input "382"
click at [743, 406] on button "Save" at bounding box center [740, 406] width 35 height 22
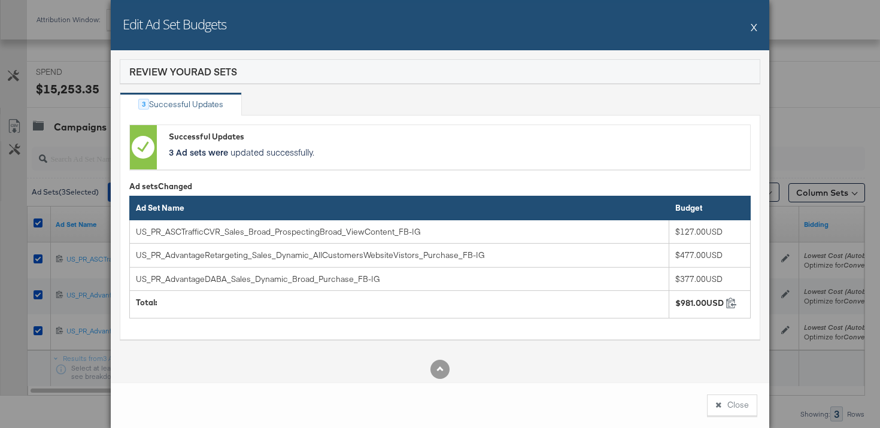
click at [743, 406] on button "Close" at bounding box center [732, 406] width 50 height 22
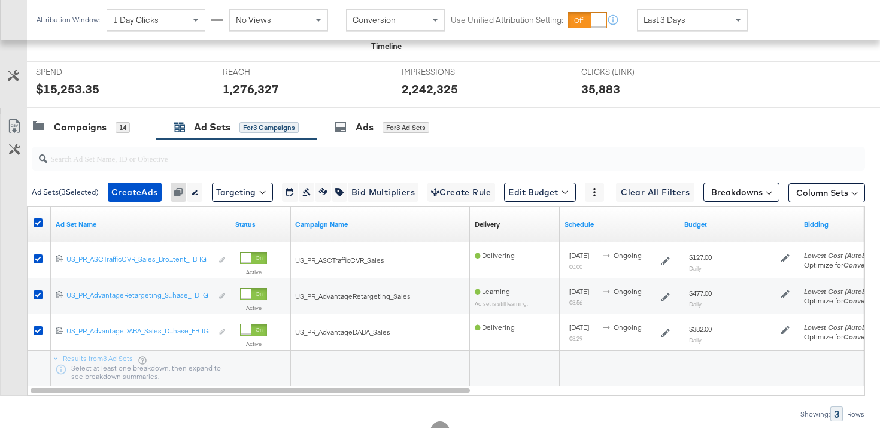
scroll to position [0, 0]
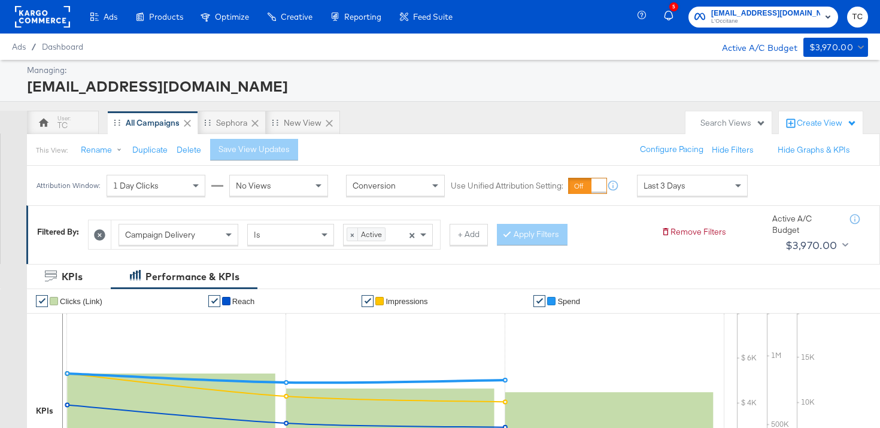
click at [755, 14] on span "social@us.loccitane.com" at bounding box center [765, 13] width 109 height 13
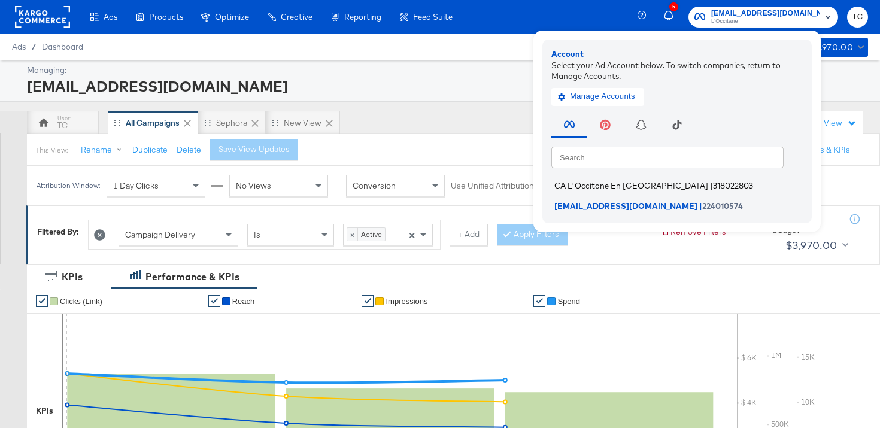
click at [658, 187] on span "CA L'Occitane En [GEOGRAPHIC_DATA]" at bounding box center [631, 186] width 154 height 10
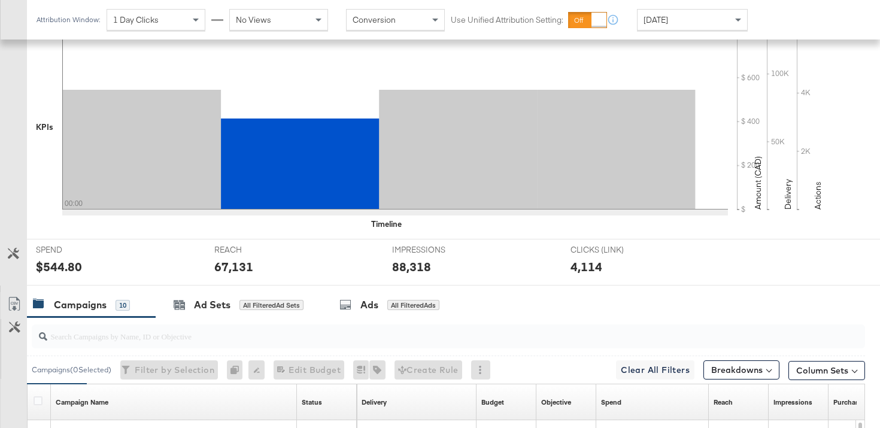
scroll to position [398, 0]
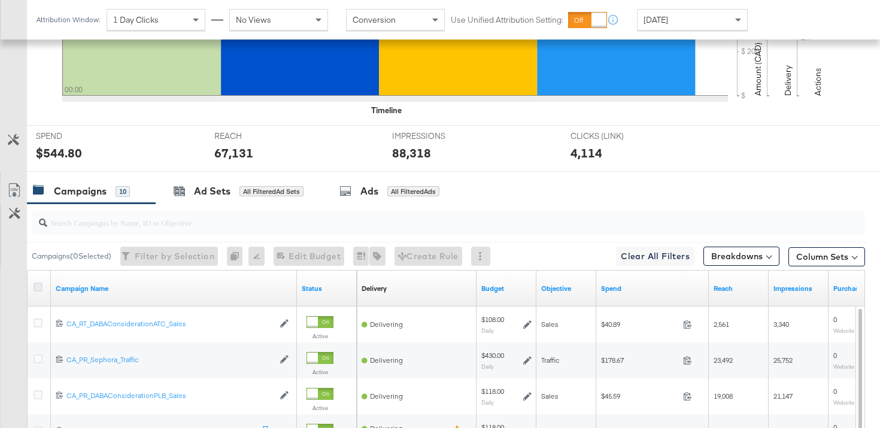
click at [38, 284] on icon at bounding box center [38, 287] width 9 height 9
click at [0, 0] on input "checkbox" at bounding box center [0, 0] width 0 height 0
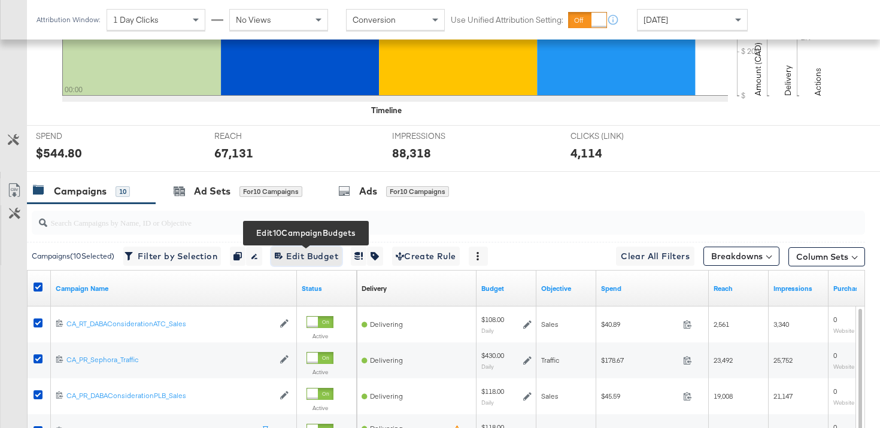
click at [326, 254] on span "Edit 10 Campaign Budgets Edit Budget" at bounding box center [306, 256] width 63 height 15
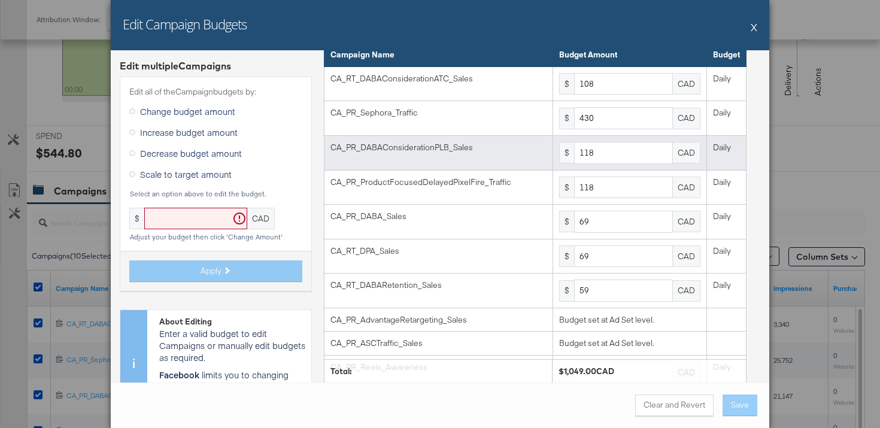
scroll to position [0, 0]
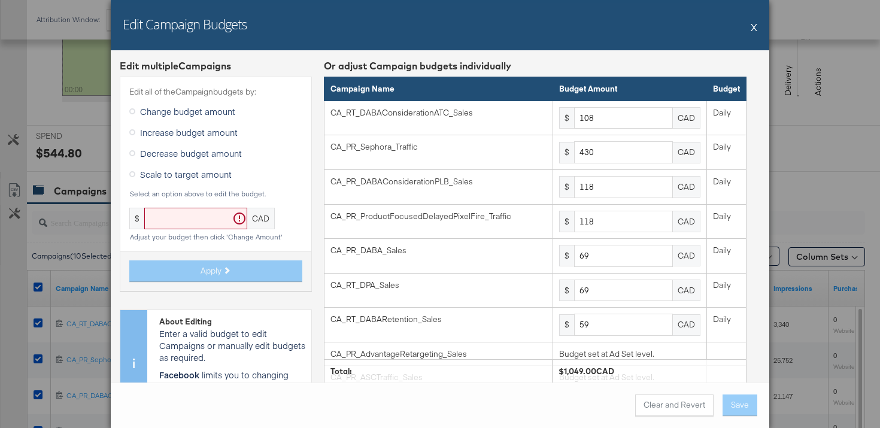
click at [759, 28] on div "Edit Campaign Budgets X" at bounding box center [440, 25] width 659 height 50
click at [753, 27] on button "X" at bounding box center [754, 27] width 7 height 24
